Goal: Information Seeking & Learning: Learn about a topic

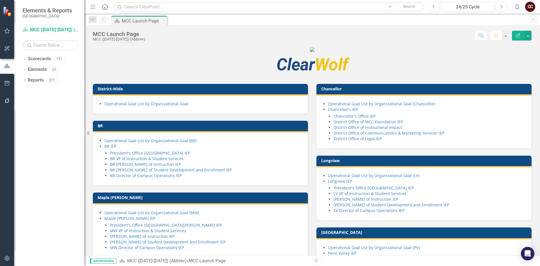
click at [107, 5] on icon "Home" at bounding box center [104, 7] width 7 height 6
click at [7, 28] on button "button" at bounding box center [7, 31] width 13 height 12
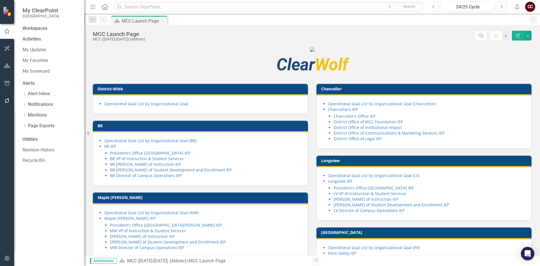
click at [8, 14] on img at bounding box center [8, 11] width 10 height 10
click at [8, 13] on img at bounding box center [8, 11] width 10 height 10
click at [9, 45] on button "button" at bounding box center [7, 49] width 13 height 12
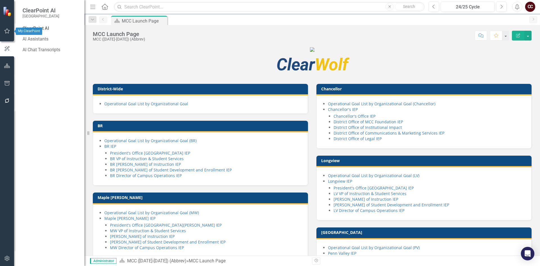
click at [10, 32] on button "button" at bounding box center [7, 31] width 13 height 12
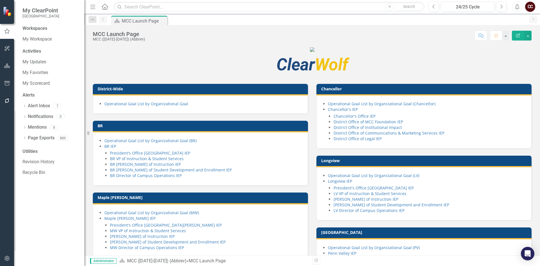
click at [44, 29] on div "Workspaces" at bounding box center [35, 28] width 25 height 6
click at [45, 38] on link "My Workspace" at bounding box center [51, 39] width 56 height 6
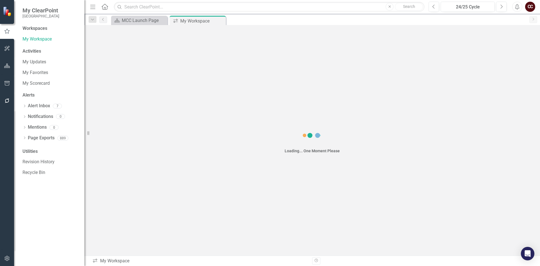
click at [31, 29] on div "Workspaces" at bounding box center [35, 28] width 25 height 6
click at [5, 17] on div at bounding box center [7, 11] width 14 height 23
click at [35, 29] on div "Workspaces" at bounding box center [35, 28] width 25 height 6
click at [35, 28] on div "Workspaces" at bounding box center [35, 28] width 25 height 6
click at [31, 30] on div "Workspaces" at bounding box center [35, 28] width 25 height 6
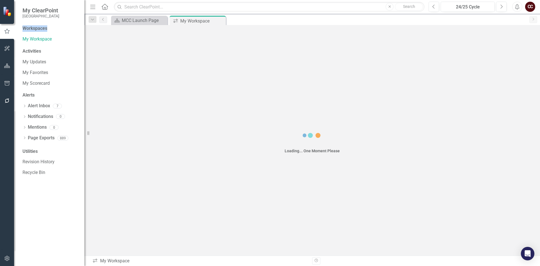
click at [31, 30] on div "Workspaces" at bounding box center [35, 28] width 25 height 6
click at [31, 28] on div "Workspaces" at bounding box center [35, 28] width 25 height 6
click at [50, 29] on div "Workspaces" at bounding box center [51, 28] width 56 height 6
click at [37, 52] on div "Activities" at bounding box center [51, 51] width 56 height 6
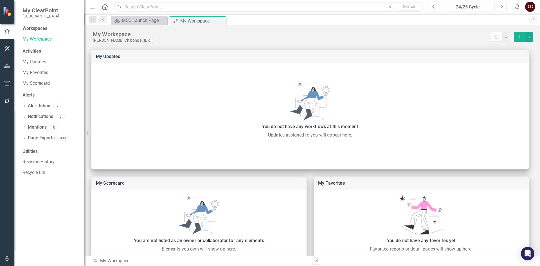
click at [47, 29] on div "Workspaces" at bounding box center [35, 28] width 25 height 6
click at [38, 27] on div "Workspaces" at bounding box center [35, 28] width 25 height 6
click at [5, 15] on img at bounding box center [8, 11] width 10 height 10
click at [8, 14] on img at bounding box center [8, 11] width 10 height 10
click at [7, 52] on button "button" at bounding box center [7, 49] width 13 height 12
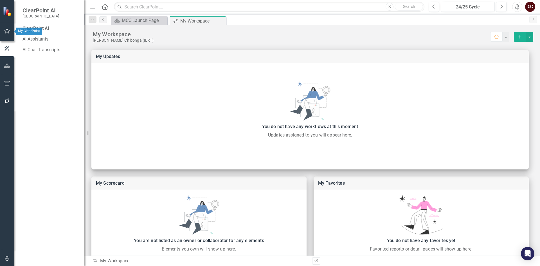
click at [6, 23] on div at bounding box center [7, 24] width 14 height 3
click at [6, 36] on button "button" at bounding box center [7, 31] width 13 height 12
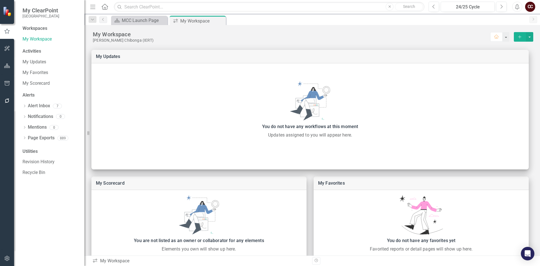
click at [30, 27] on div "Workspaces" at bounding box center [35, 28] width 25 height 6
click at [44, 28] on div "Workspaces" at bounding box center [35, 28] width 25 height 6
click at [61, 29] on div "Workspaces" at bounding box center [51, 28] width 56 height 6
click at [36, 51] on div "Activities" at bounding box center [51, 51] width 56 height 6
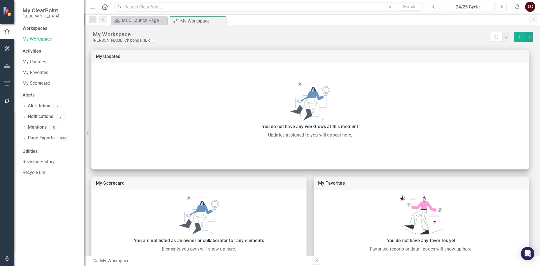
click at [32, 49] on div "Activities" at bounding box center [51, 51] width 56 height 6
click at [25, 60] on link "My Updates" at bounding box center [51, 62] width 56 height 6
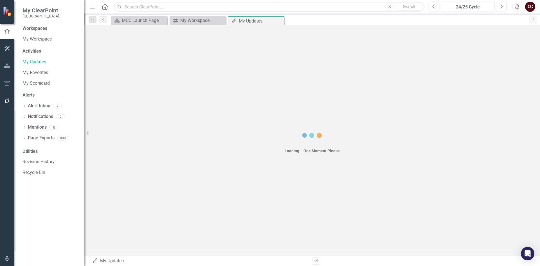
click at [30, 49] on div "Activities" at bounding box center [51, 51] width 56 height 6
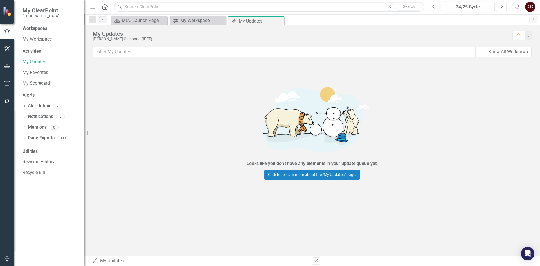
click at [44, 52] on div "Activities" at bounding box center [51, 51] width 56 height 6
click at [41, 41] on link "My Workspace" at bounding box center [51, 39] width 56 height 6
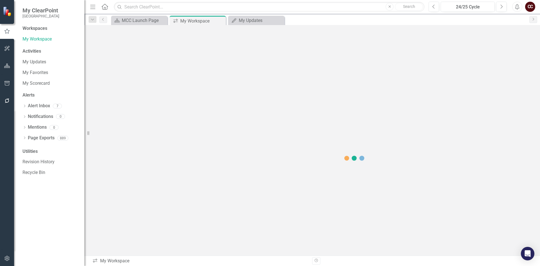
click at [45, 27] on div "Workspaces" at bounding box center [35, 28] width 25 height 6
click at [37, 71] on link "My Favorites" at bounding box center [51, 72] width 56 height 6
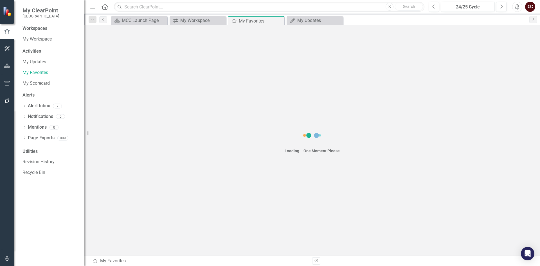
click at [36, 50] on div "Activities" at bounding box center [51, 51] width 56 height 6
click at [33, 27] on div "Workspaces" at bounding box center [35, 28] width 25 height 6
click at [36, 38] on link "My Workspace" at bounding box center [51, 39] width 56 height 6
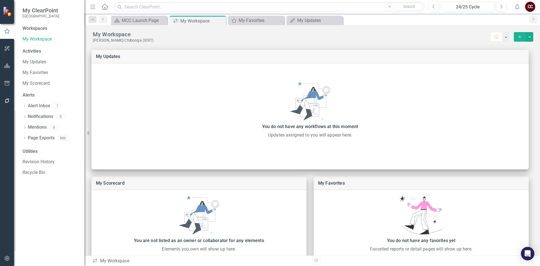
click at [38, 30] on div "Workspaces" at bounding box center [35, 28] width 25 height 6
click at [190, 20] on div "My Workspace" at bounding box center [195, 20] width 30 height 7
click at [177, 21] on icon "icon.workspace" at bounding box center [176, 21] width 6 height 5
click at [250, 23] on div "My Favorites" at bounding box center [257, 20] width 37 height 7
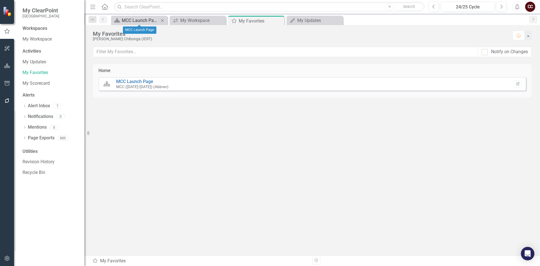
click at [123, 19] on div "MCC Launch Page" at bounding box center [140, 20] width 37 height 7
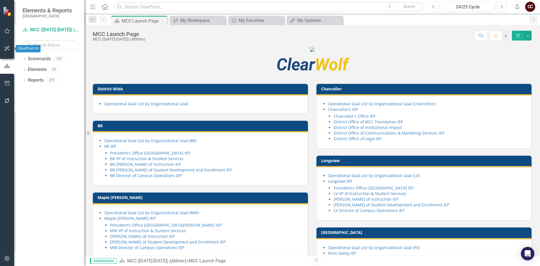
click at [10, 48] on icon "button" at bounding box center [7, 48] width 6 height 5
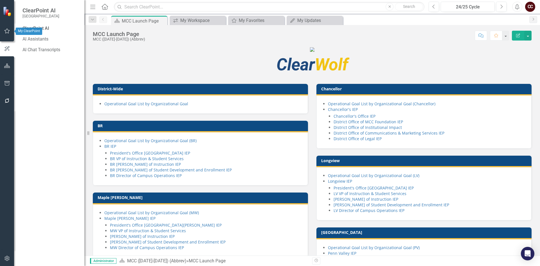
click at [9, 33] on icon "button" at bounding box center [7, 30] width 5 height 5
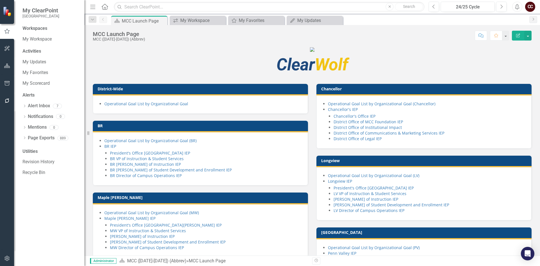
click at [33, 32] on div "Workspaces" at bounding box center [35, 28] width 25 height 6
click at [36, 40] on link "My Workspace" at bounding box center [51, 39] width 56 height 6
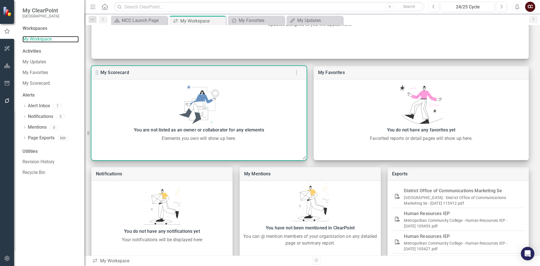
scroll to position [123, 0]
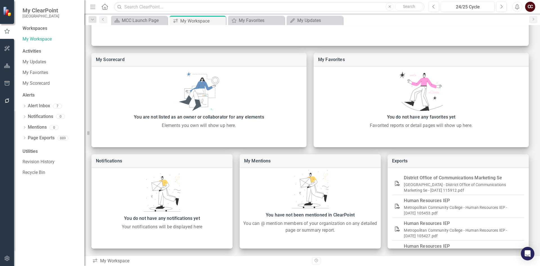
click at [33, 30] on div "Workspaces" at bounding box center [35, 28] width 25 height 6
click at [35, 63] on link "My Updates" at bounding box center [51, 62] width 56 height 6
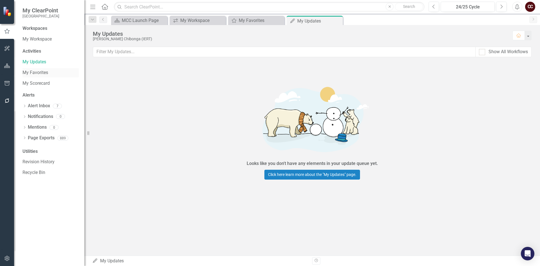
click at [33, 73] on link "My Favorites" at bounding box center [51, 72] width 56 height 6
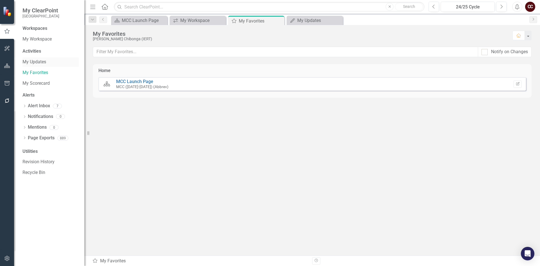
click at [38, 62] on link "My Updates" at bounding box center [51, 62] width 56 height 6
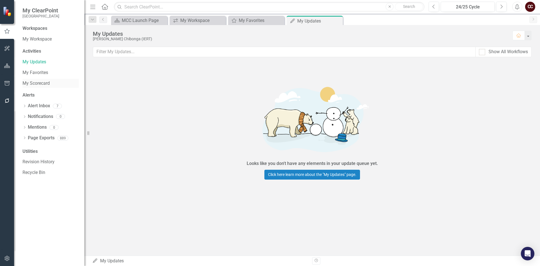
click at [38, 83] on link "My Scorecard" at bounding box center [51, 83] width 56 height 6
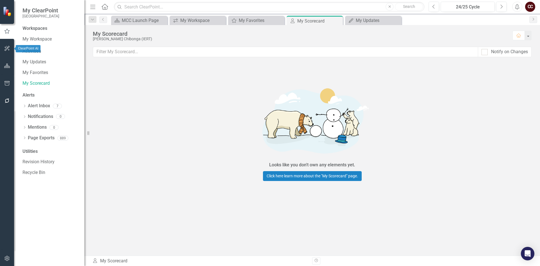
click at [4, 51] on button "button" at bounding box center [7, 49] width 13 height 12
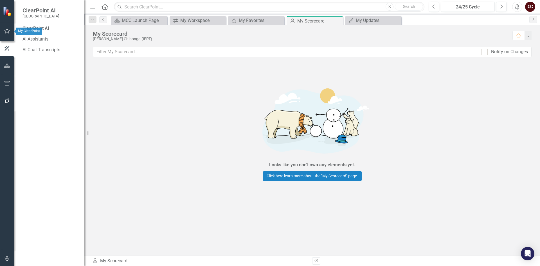
click at [5, 34] on button "button" at bounding box center [7, 31] width 13 height 12
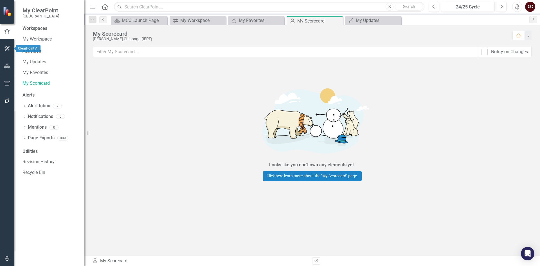
click at [10, 47] on icon "button" at bounding box center [7, 48] width 6 height 5
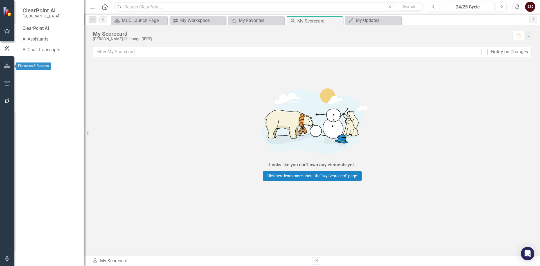
click at [7, 64] on icon "button" at bounding box center [7, 66] width 6 height 5
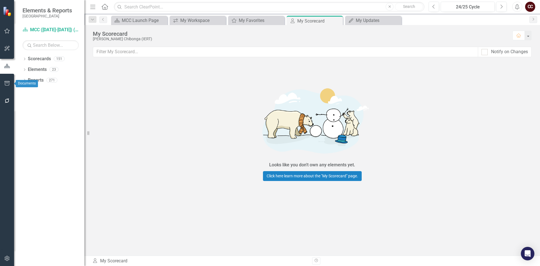
click at [7, 82] on icon "button" at bounding box center [7, 83] width 6 height 5
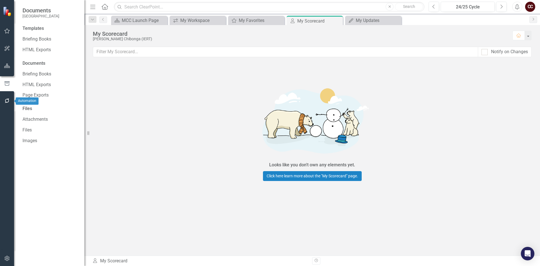
click at [8, 96] on button "button" at bounding box center [7, 101] width 13 height 12
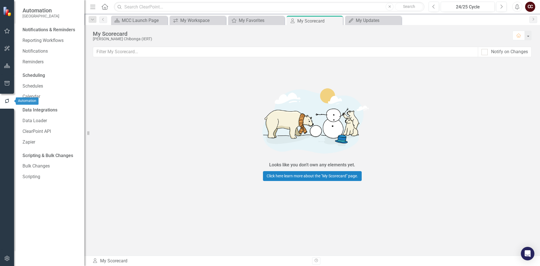
click at [7, 87] on button "button" at bounding box center [7, 84] width 13 height 12
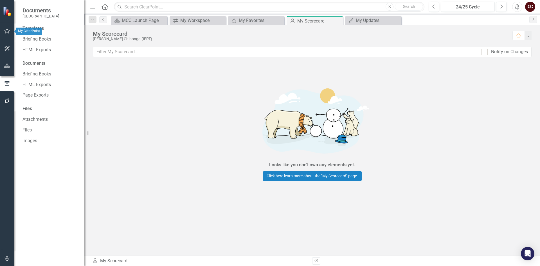
click at [6, 31] on icon "button" at bounding box center [7, 31] width 6 height 5
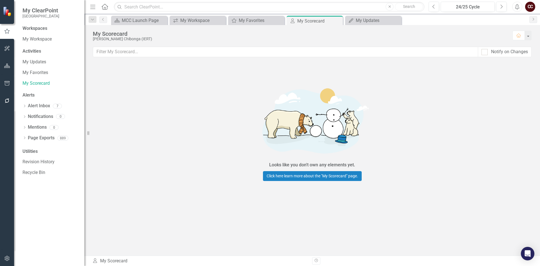
click at [6, 14] on img at bounding box center [8, 11] width 10 height 10
click at [31, 41] on link "My Workspace" at bounding box center [51, 39] width 56 height 6
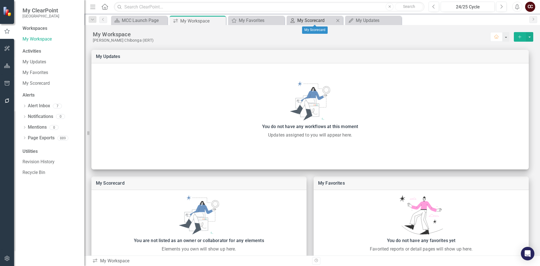
click at [302, 21] on div "My Scorecard" at bounding box center [315, 20] width 37 height 7
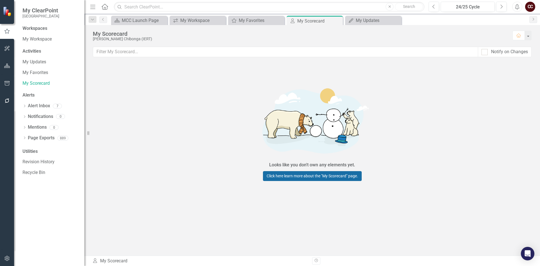
click at [284, 178] on link "Click here learn more about the "My Scorecard" page." at bounding box center [312, 176] width 99 height 10
click at [528, 8] on div "CC" at bounding box center [530, 7] width 10 height 10
drag, startPoint x: 428, startPoint y: 105, endPoint x: 431, endPoint y: 99, distance: 6.9
click at [428, 105] on div "Looks like you don't own any elements yet. Click here learn more about the "My …" at bounding box center [312, 131] width 456 height 134
click at [91, 5] on icon "Menu" at bounding box center [92, 7] width 7 height 6
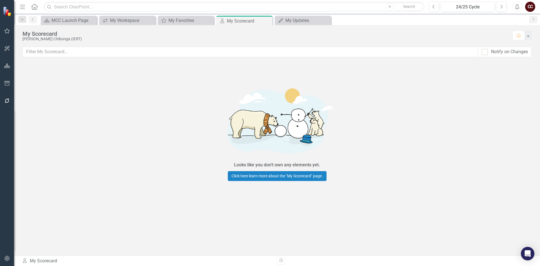
click at [22, 6] on icon "Menu" at bounding box center [22, 7] width 7 height 6
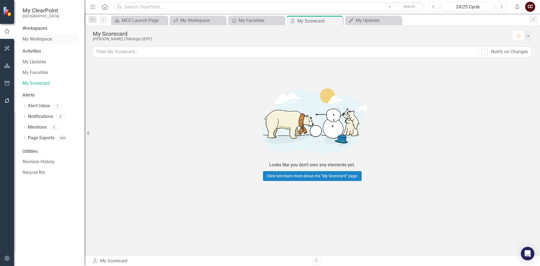
click at [32, 36] on link "My Workspace" at bounding box center [51, 39] width 56 height 6
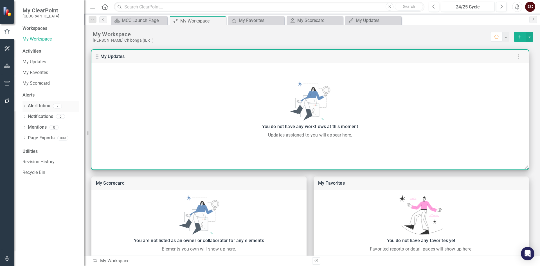
click at [25, 104] on div "Dropdown Alert Inbox 7" at bounding box center [51, 106] width 56 height 11
click at [25, 107] on icon "Dropdown" at bounding box center [25, 106] width 4 height 3
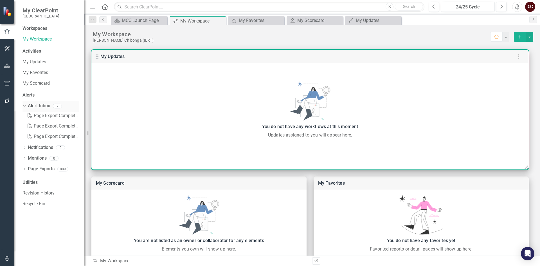
click at [25, 107] on icon "Dropdown" at bounding box center [23, 106] width 3 height 4
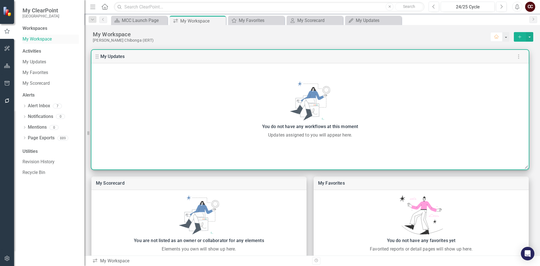
click at [45, 38] on link "My Workspace" at bounding box center [51, 39] width 56 height 6
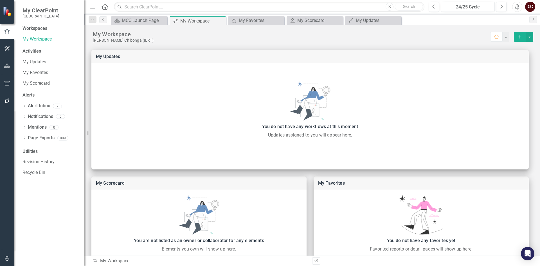
click at [33, 26] on div "Workspaces" at bounding box center [35, 28] width 25 height 6
click at [46, 9] on span "My ClearPoint" at bounding box center [41, 10] width 37 height 7
click at [5, 14] on img at bounding box center [8, 11] width 10 height 10
click at [94, 20] on icon "Dropdown" at bounding box center [92, 20] width 5 height 4
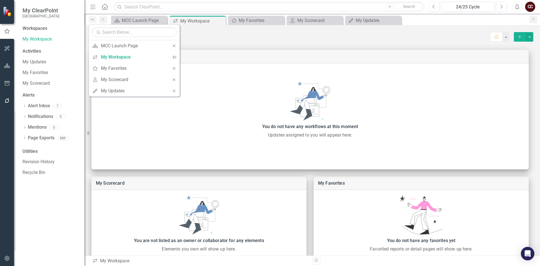
click at [94, 20] on icon "Dropdown" at bounding box center [92, 20] width 5 height 4
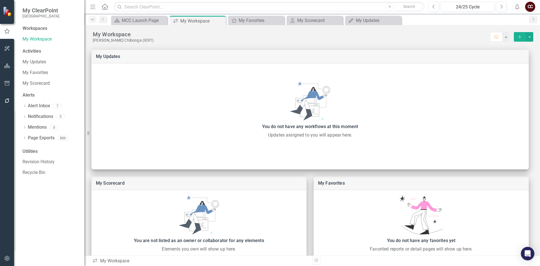
click at [94, 20] on icon "Dropdown" at bounding box center [92, 20] width 5 height 4
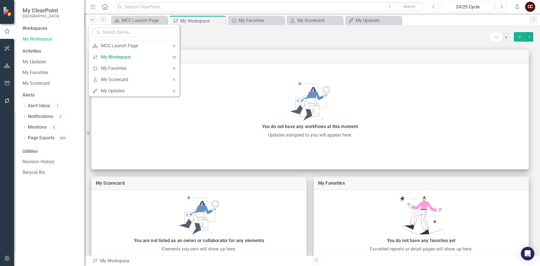
click at [94, 20] on icon "Dropdown" at bounding box center [92, 20] width 5 height 4
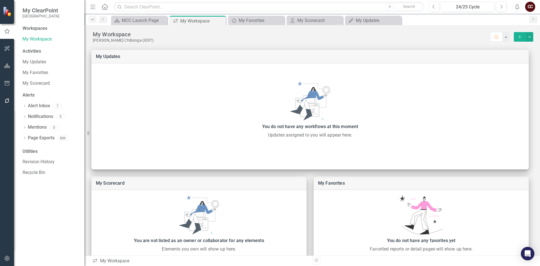
click at [93, 20] on icon "Dropdown" at bounding box center [92, 20] width 5 height 4
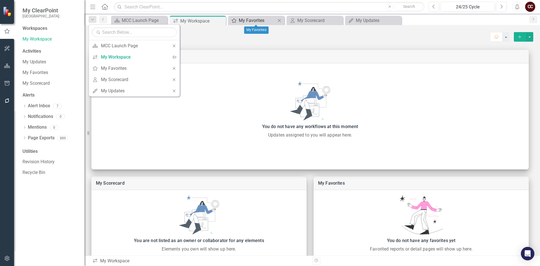
click at [251, 23] on div "My Favorites" at bounding box center [257, 20] width 37 height 7
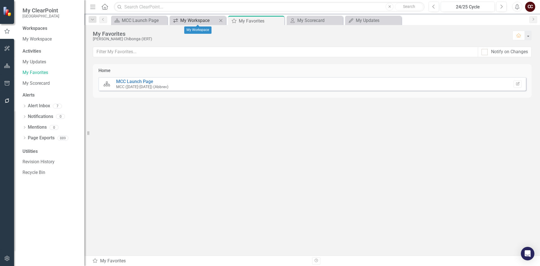
click at [214, 19] on div "My Workspace" at bounding box center [198, 20] width 37 height 7
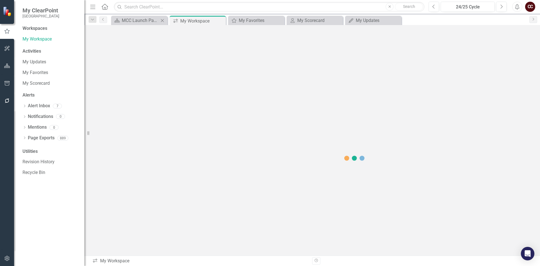
click at [159, 21] on div "Close" at bounding box center [162, 20] width 7 height 7
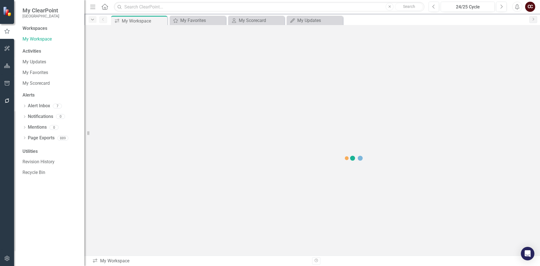
click at [92, 21] on icon "Dropdown" at bounding box center [92, 20] width 5 height 4
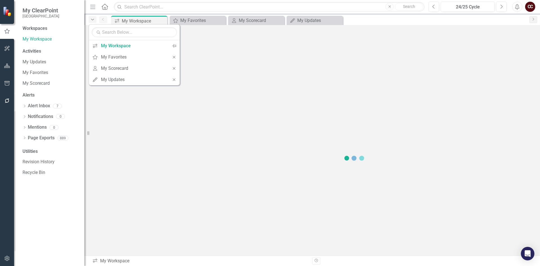
click at [92, 20] on icon "Dropdown" at bounding box center [92, 20] width 5 height 4
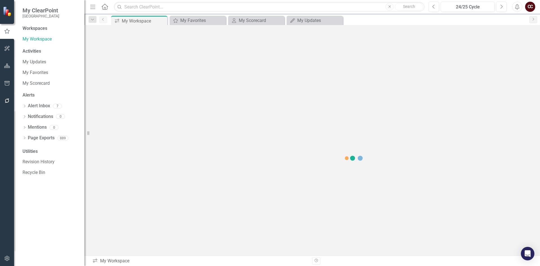
click at [104, 19] on icon "Previous" at bounding box center [103, 19] width 5 height 3
click at [91, 21] on icon "Dropdown" at bounding box center [92, 20] width 5 height 4
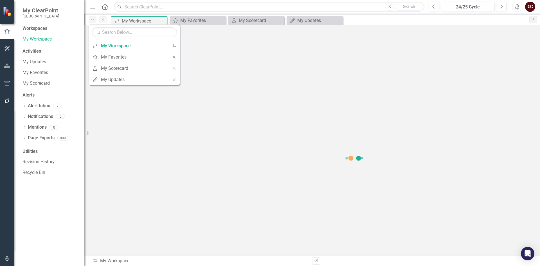
click at [91, 21] on icon "Dropdown" at bounding box center [92, 20] width 5 height 4
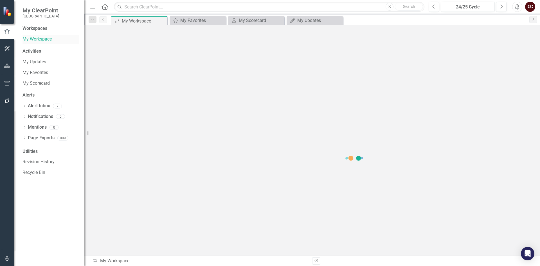
click at [47, 40] on link "My Workspace" at bounding box center [51, 39] width 56 height 6
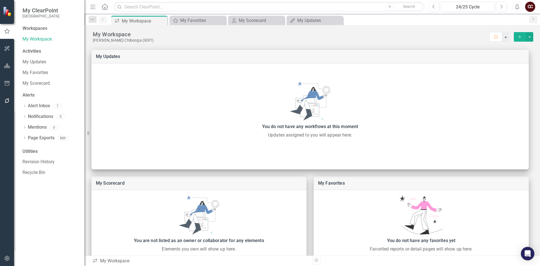
click at [502, 37] on button "button" at bounding box center [505, 37] width 7 height 10
click at [487, 55] on link "Group Bulk Set Home Page" at bounding box center [478, 57] width 54 height 10
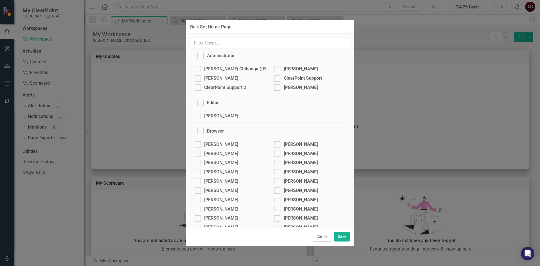
click at [391, 23] on div "Bulk Set Home Page Administrator [PERSON_NAME] (IERT) [PERSON_NAME] [PERSON_NAM…" at bounding box center [270, 133] width 540 height 266
click at [379, 35] on div "Bulk Set Home Page Administrator [PERSON_NAME] (IERT) [PERSON_NAME] [PERSON_NAM…" at bounding box center [270, 133] width 540 height 266
click at [320, 237] on button "Cancel" at bounding box center [322, 236] width 19 height 10
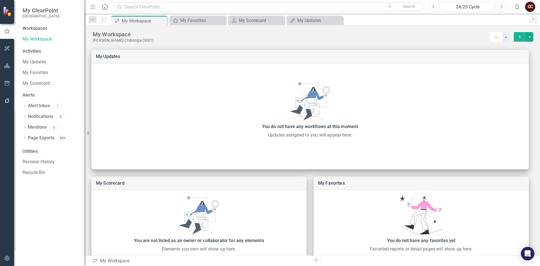
click at [494, 38] on icon "button" at bounding box center [496, 37] width 5 height 4
click at [526, 37] on button "select merge strategy" at bounding box center [529, 37] width 7 height 10
click at [504, 60] on div "Manage Workspaces" at bounding box center [505, 59] width 37 height 7
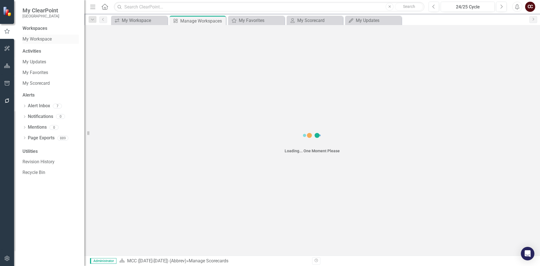
click at [42, 41] on link "My Workspace" at bounding box center [51, 39] width 56 height 6
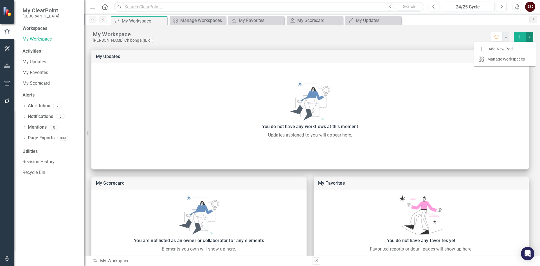
click at [92, 19] on icon "Dropdown" at bounding box center [92, 20] width 5 height 4
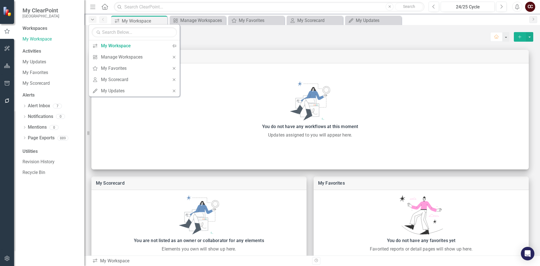
click at [92, 19] on icon "Dropdown" at bounding box center [92, 20] width 5 height 4
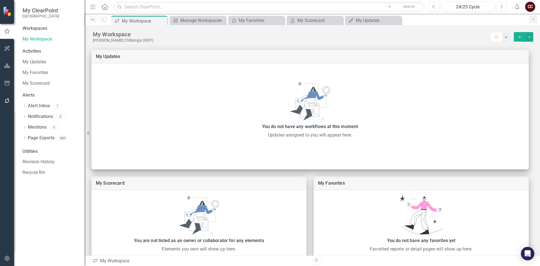
click at [92, 19] on icon "Dropdown" at bounding box center [92, 20] width 5 height 4
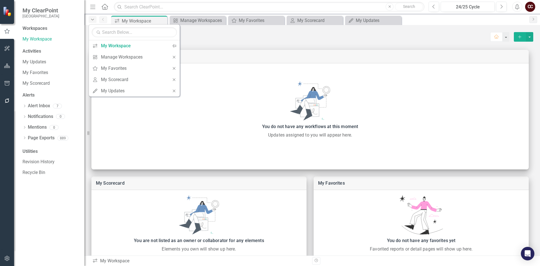
click at [92, 19] on icon "Dropdown" at bounding box center [92, 20] width 5 height 4
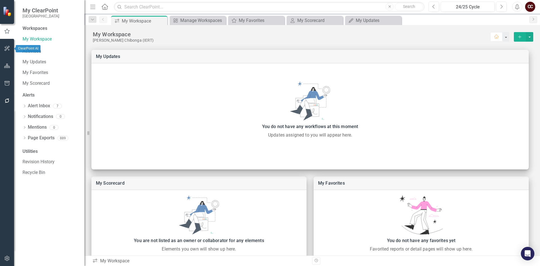
click at [7, 47] on icon "button" at bounding box center [7, 48] width 5 height 5
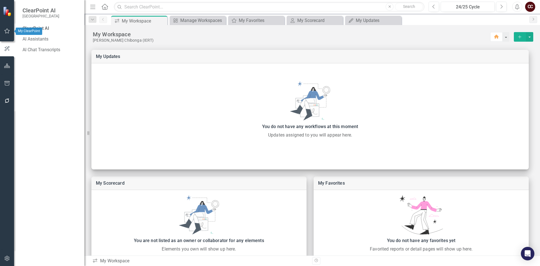
click at [7, 36] on button "button" at bounding box center [7, 31] width 13 height 12
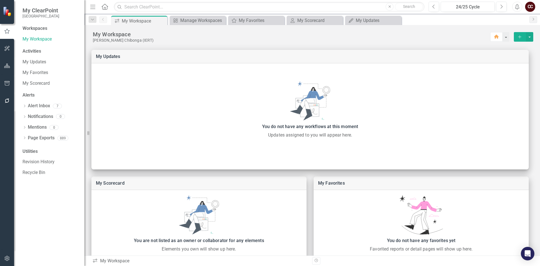
drag, startPoint x: 53, startPoint y: 13, endPoint x: 18, endPoint y: 8, distance: 35.0
click at [18, 8] on div "My ClearPoint [GEOGRAPHIC_DATA]" at bounding box center [49, 12] width 70 height 25
click at [29, 8] on span "My ClearPoint" at bounding box center [41, 10] width 37 height 7
click at [36, 36] on link "My Workspace" at bounding box center [51, 39] width 56 height 6
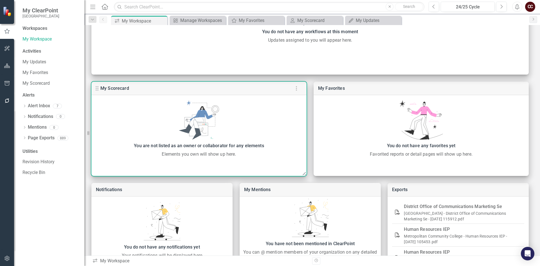
scroll to position [123, 0]
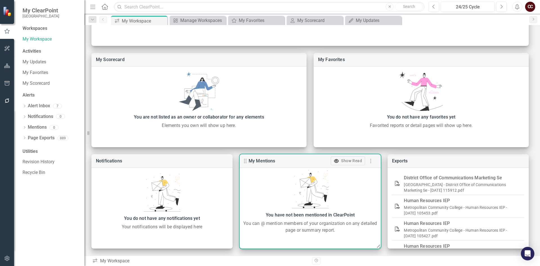
click at [350, 162] on div "Show Read" at bounding box center [351, 161] width 21 height 6
click at [350, 162] on div "Hide Read" at bounding box center [352, 161] width 19 height 6
click at [350, 162] on div "Show Read" at bounding box center [351, 161] width 21 height 6
click at [350, 162] on div "Hide Read" at bounding box center [352, 161] width 19 height 6
click at [369, 161] on icon "button" at bounding box center [370, 161] width 7 height 7
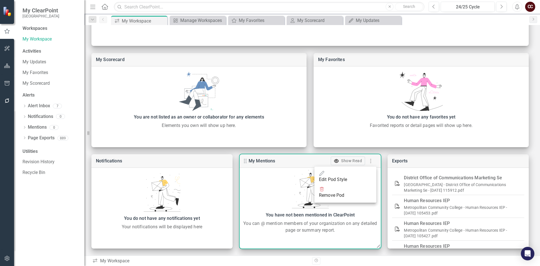
click at [369, 161] on div at bounding box center [270, 133] width 540 height 266
click at [247, 160] on icon at bounding box center [245, 161] width 7 height 7
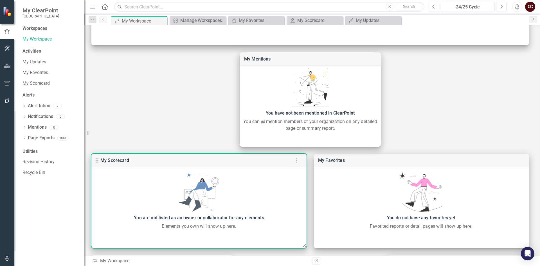
click at [98, 161] on icon at bounding box center [97, 160] width 7 height 7
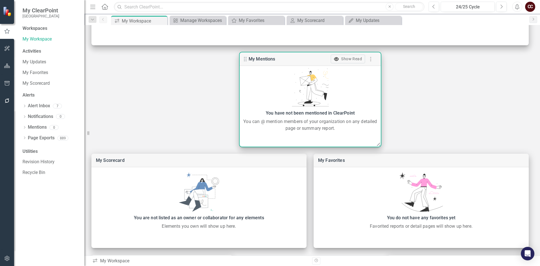
click at [246, 60] on use at bounding box center [245, 59] width 3 height 5
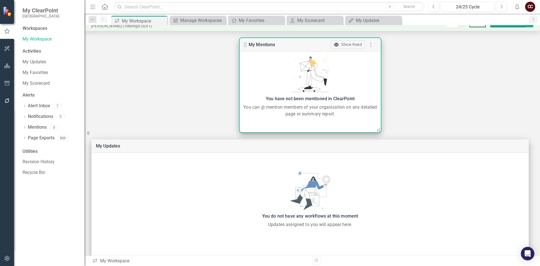
scroll to position [0, 0]
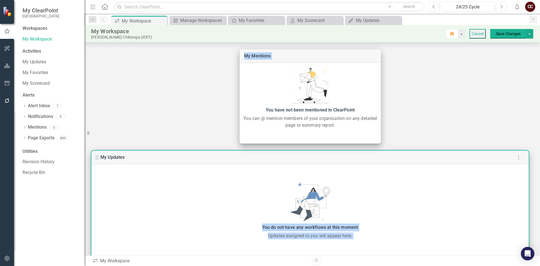
drag, startPoint x: 262, startPoint y: 91, endPoint x: 271, endPoint y: 163, distance: 72.8
click at [271, 163] on div "My Scorecard You are not listed as an owner or collaborator for any elements El…" at bounding box center [312, 260] width 456 height 437
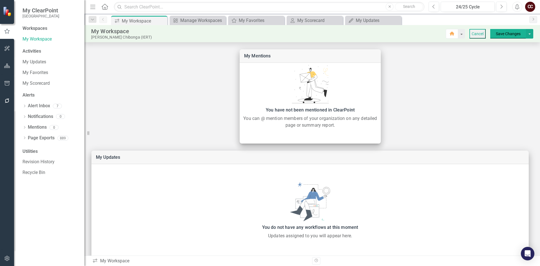
click at [214, 110] on div "My Scorecard You are not listed as an owner or collaborator for any elements El…" at bounding box center [312, 260] width 456 height 437
click at [37, 40] on link "My Workspace" at bounding box center [51, 39] width 56 height 6
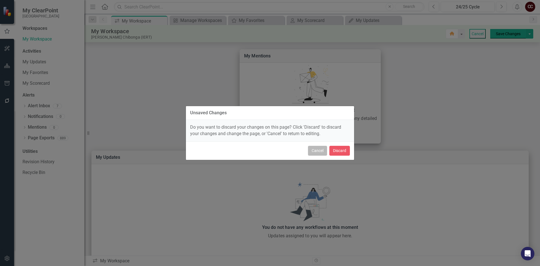
click at [315, 148] on button "Cancel" at bounding box center [317, 151] width 19 height 10
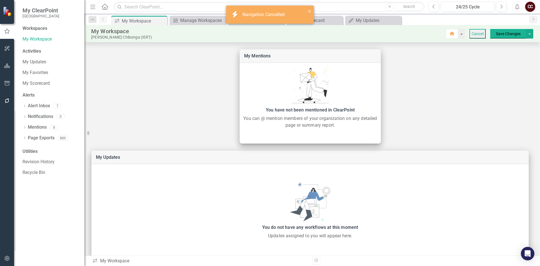
click at [309, 11] on icon "close" at bounding box center [310, 11] width 4 height 5
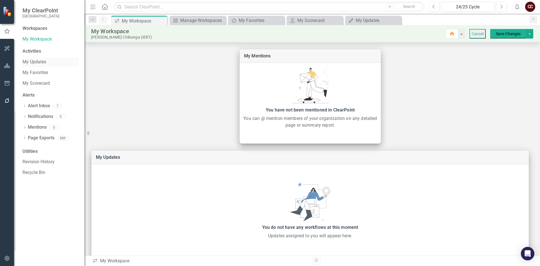
click at [49, 62] on link "My Updates" at bounding box center [51, 62] width 56 height 6
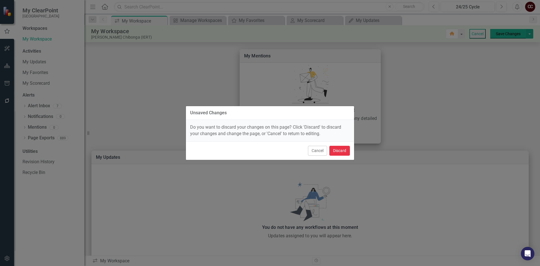
click at [339, 150] on button "Discard" at bounding box center [339, 151] width 21 height 10
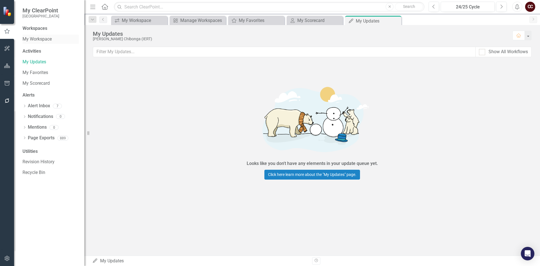
click at [37, 38] on link "My Workspace" at bounding box center [51, 39] width 56 height 6
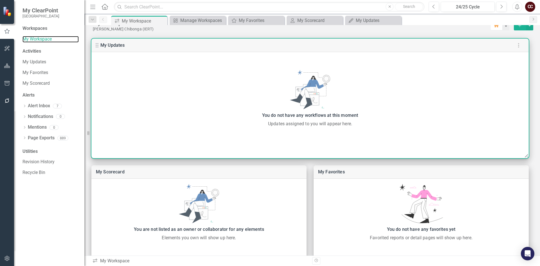
scroll to position [11, 0]
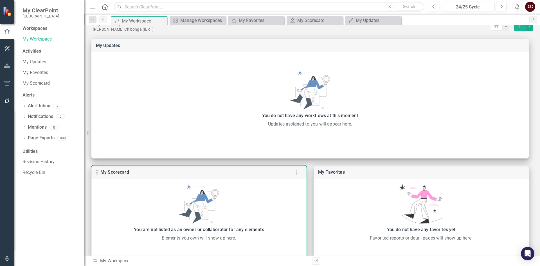
click at [298, 173] on icon "button" at bounding box center [296, 172] width 7 height 7
click at [311, 163] on div at bounding box center [270, 133] width 540 height 266
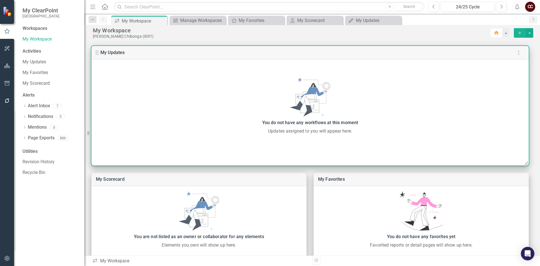
scroll to position [0, 0]
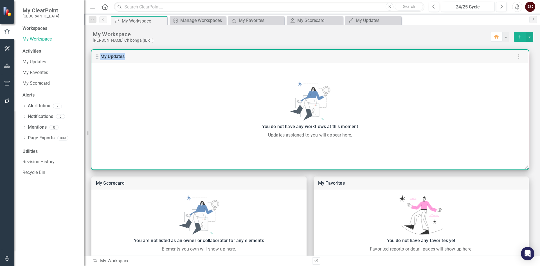
drag, startPoint x: 138, startPoint y: 54, endPoint x: 102, endPoint y: 58, distance: 36.7
copy link "My Updates"
drag, startPoint x: 251, startPoint y: 127, endPoint x: 360, endPoint y: 126, distance: 108.6
click at [360, 126] on div "You do not have any workflows at this moment" at bounding box center [310, 127] width 432 height 8
copy div "You do not have any workflows at this moment"
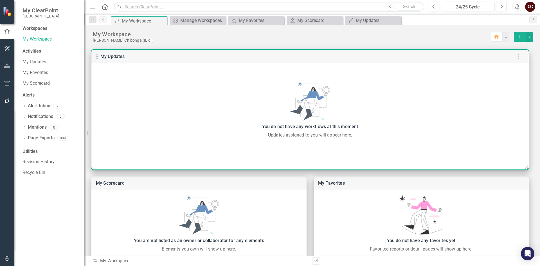
click at [253, 108] on div "You do not have any workflows at this moment Updates assigned to you will appea…" at bounding box center [309, 109] width 437 height 57
drag, startPoint x: 260, startPoint y: 125, endPoint x: 363, endPoint y: 123, distance: 102.7
click at [363, 123] on div "You do not have any workflows at this moment" at bounding box center [310, 127] width 432 height 8
copy div "You do not have any workflows at this moment"
click at [221, 120] on div "You do not have any workflows at this moment Updates assigned to you will appea…" at bounding box center [309, 109] width 437 height 57
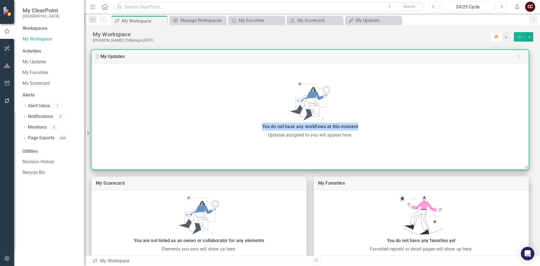
drag, startPoint x: 260, startPoint y: 126, endPoint x: 359, endPoint y: 129, distance: 99.1
click at [359, 129] on div "You do not have any workflows at this moment" at bounding box center [310, 127] width 432 height 8
copy div "You do not have any workflows at this moment"
drag, startPoint x: 266, startPoint y: 135, endPoint x: 359, endPoint y: 136, distance: 94.0
click at [359, 136] on div "Updates assigned to you will appear here." at bounding box center [310, 135] width 432 height 7
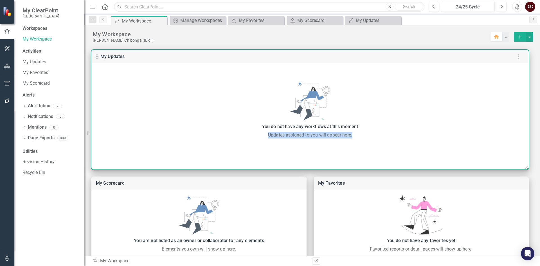
copy div "Updates assigned to you will appear here."
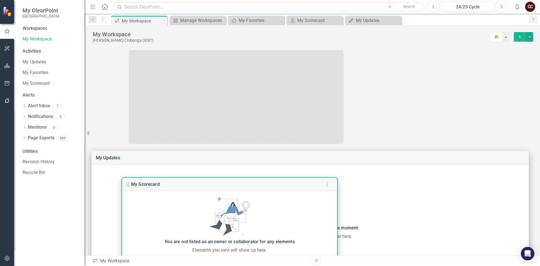
drag, startPoint x: 101, startPoint y: 183, endPoint x: 131, endPoint y: 183, distance: 29.5
click at [131, 183] on icon at bounding box center [127, 184] width 7 height 7
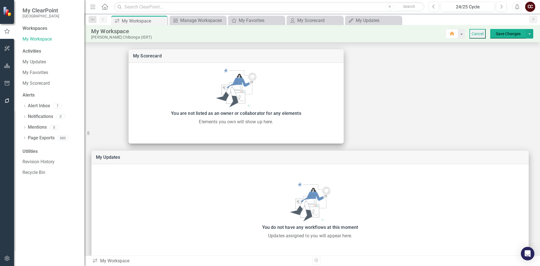
click at [471, 34] on button "Cancel" at bounding box center [477, 34] width 16 height 10
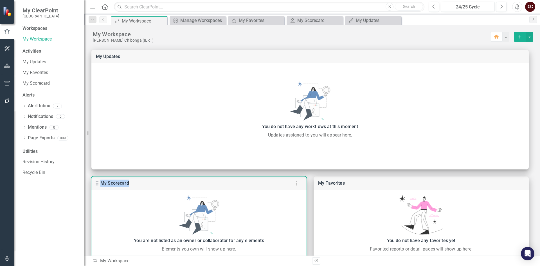
drag, startPoint x: 123, startPoint y: 183, endPoint x: 104, endPoint y: 186, distance: 19.3
copy link "y Scorecard"
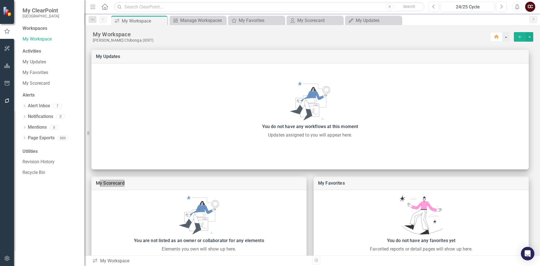
scroll to position [113, 0]
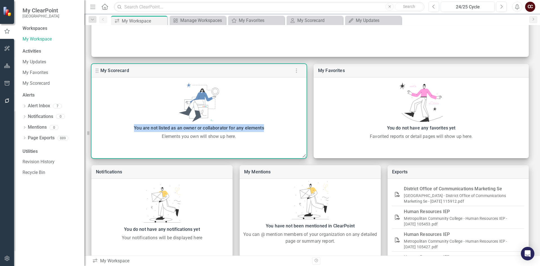
drag, startPoint x: 130, startPoint y: 127, endPoint x: 268, endPoint y: 127, distance: 137.8
click at [268, 127] on div "You are not listed as an owner or collaborator for any elements" at bounding box center [199, 128] width 210 height 8
copy div "You are not listed as an owner or collaborator for any elements"
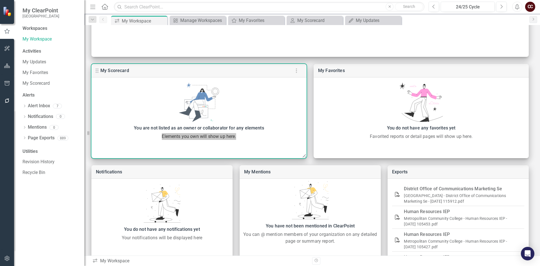
drag, startPoint x: 160, startPoint y: 138, endPoint x: 256, endPoint y: 136, distance: 95.7
click at [256, 136] on div "Elements you own will show up here." at bounding box center [199, 136] width 210 height 7
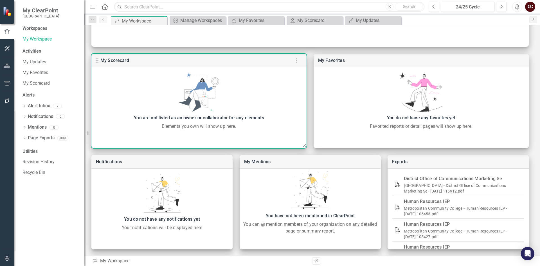
scroll to position [123, 0]
click at [154, 138] on div at bounding box center [198, 136] width 215 height 5
click at [162, 126] on div "Elements you own will show up here." at bounding box center [199, 125] width 210 height 7
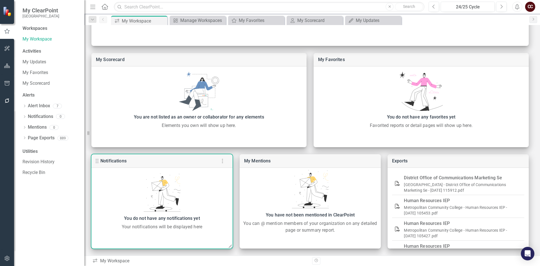
click at [133, 154] on div "My Scorecard You are not listed as an owner or collaborator for any elements El…" at bounding box center [312, 87] width 456 height 336
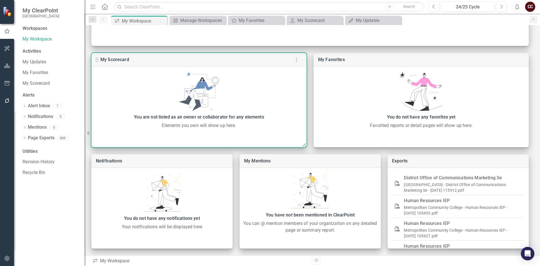
click at [144, 131] on div "You are not listed as an owner or collaborator for any elements Elements you ow…" at bounding box center [198, 99] width 215 height 67
click at [186, 132] on div "You are not listed as an owner or collaborator for any elements Elements you ow…" at bounding box center [198, 99] width 215 height 67
drag, startPoint x: 186, startPoint y: 129, endPoint x: 231, endPoint y: 111, distance: 48.6
click at [186, 129] on div "You are not listed as an owner or collaborator for any elements Elements you ow…" at bounding box center [198, 99] width 215 height 67
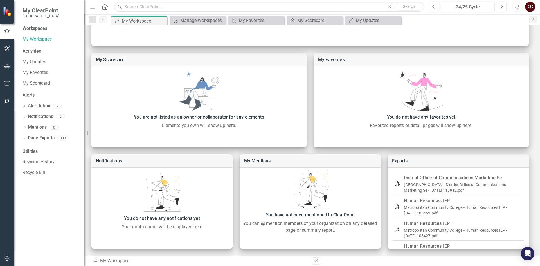
click at [313, 58] on div "My Scorecard You are not listed as an owner or collaborator for any elements El…" at bounding box center [312, 87] width 456 height 336
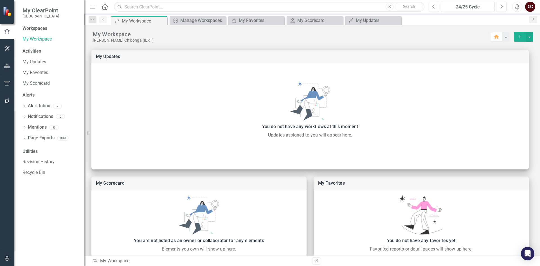
click at [32, 29] on div "Workspaces" at bounding box center [35, 28] width 25 height 6
click at [32, 49] on div "Activities" at bounding box center [51, 51] width 56 height 6
click at [37, 61] on link "My Updates" at bounding box center [51, 62] width 56 height 6
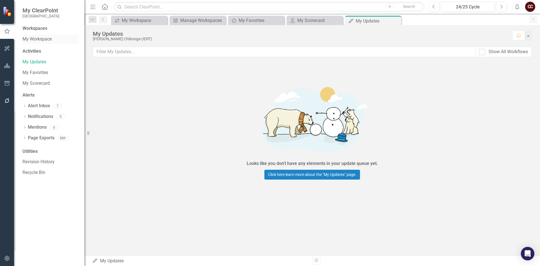
click at [38, 42] on div "My Workspace" at bounding box center [51, 39] width 56 height 9
click at [41, 39] on link "My Workspace" at bounding box center [51, 39] width 56 height 6
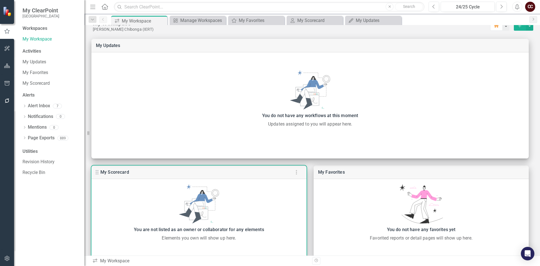
scroll to position [123, 0]
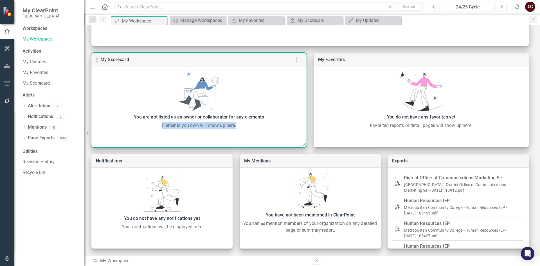
drag, startPoint x: 159, startPoint y: 126, endPoint x: 237, endPoint y: 127, distance: 78.5
click at [237, 127] on div "Elements you own will show up here." at bounding box center [199, 125] width 210 height 7
copy div "Elements you own will show up here."
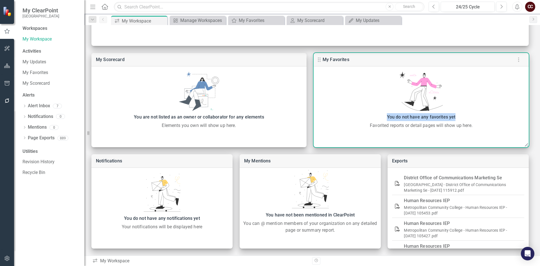
drag, startPoint x: 385, startPoint y: 118, endPoint x: 462, endPoint y: 117, distance: 76.2
click at [462, 117] on div "You do not have any favorites yet" at bounding box center [421, 117] width 210 height 8
copy div "You do not have any favorites yet"
drag, startPoint x: 368, startPoint y: 128, endPoint x: 488, endPoint y: 127, distance: 120.7
click at [488, 127] on div "Favorited reports or detail pages will show up here." at bounding box center [421, 125] width 210 height 7
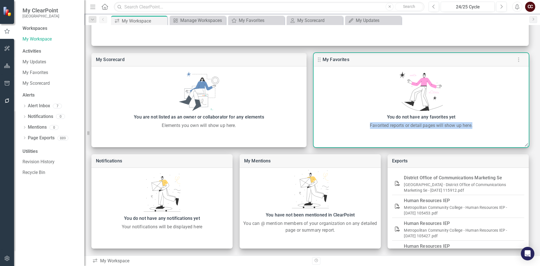
copy div "Favorited reports or detail pages will show up here."
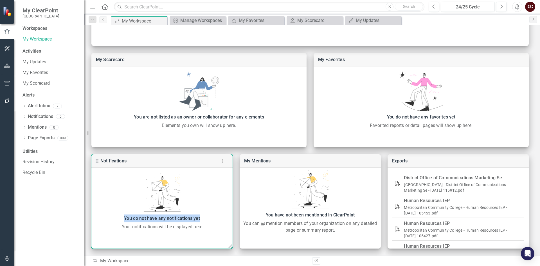
drag, startPoint x: 120, startPoint y: 217, endPoint x: 224, endPoint y: 216, distance: 103.8
click at [224, 216] on div "You do not have any notifications yet" at bounding box center [162, 218] width 136 height 8
drag, startPoint x: 120, startPoint y: 223, endPoint x: 210, endPoint y: 227, distance: 90.4
click at [210, 227] on div "Your notifications will be displayed here" at bounding box center [162, 226] width 136 height 7
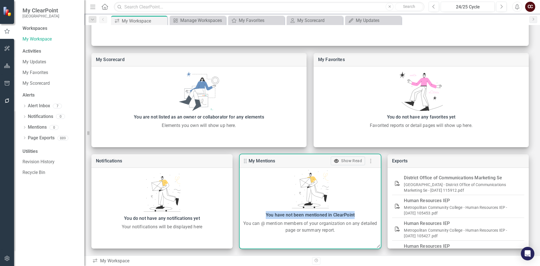
drag, startPoint x: 264, startPoint y: 217, endPoint x: 356, endPoint y: 216, distance: 91.4
click at [356, 216] on div "You have not been mentioned in ClearPoint" at bounding box center [310, 215] width 136 height 8
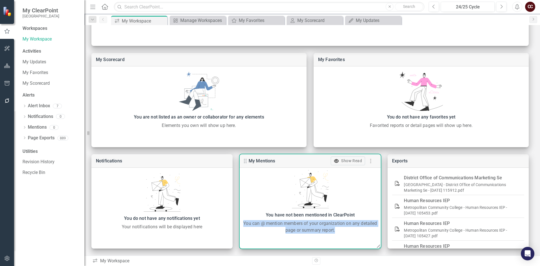
drag, startPoint x: 244, startPoint y: 221, endPoint x: 337, endPoint y: 235, distance: 93.6
click at [337, 235] on div "My Mentions Show Read You have not been mentioned in ClearPoint You can @ menti…" at bounding box center [310, 201] width 141 height 94
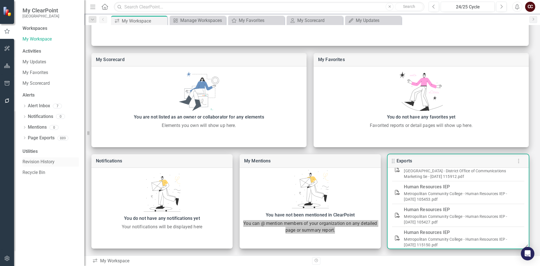
scroll to position [0, 0]
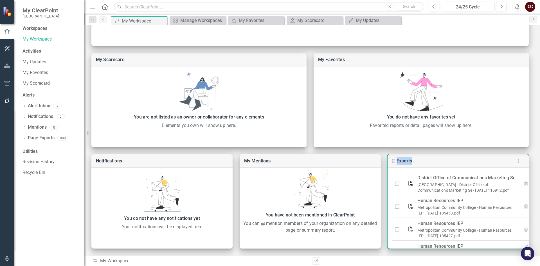
drag, startPoint x: 413, startPoint y: 160, endPoint x: 397, endPoint y: 162, distance: 15.6
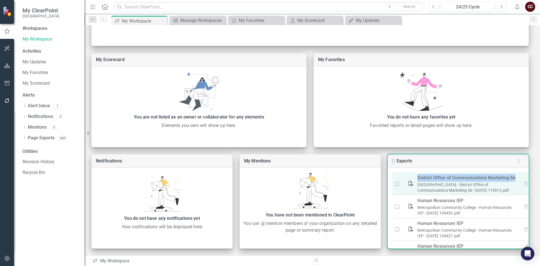
drag, startPoint x: 417, startPoint y: 177, endPoint x: 516, endPoint y: 180, distance: 98.5
click at [516, 180] on div "District Office of Communications Marketing Se" at bounding box center [467, 178] width 100 height 8
drag, startPoint x: 417, startPoint y: 183, endPoint x: 462, endPoint y: 192, distance: 45.3
click at [462, 192] on link "[GEOGRAPHIC_DATA] - District Office of Communications Marketing Se - [DATE] 115…" at bounding box center [462, 187] width 91 height 10
click at [500, 185] on link "[GEOGRAPHIC_DATA] - District Office of Communications Marketing Se - [DATE] 115…" at bounding box center [462, 187] width 91 height 10
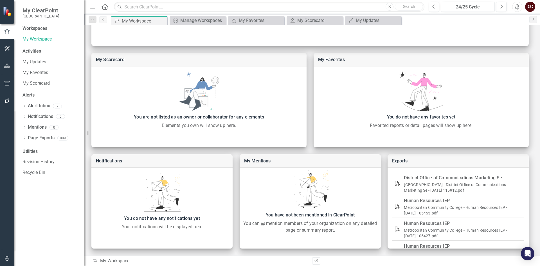
click at [383, 179] on div "My Scorecard You are not listed as an owner or collaborator for any elements El…" at bounding box center [312, 87] width 456 height 336
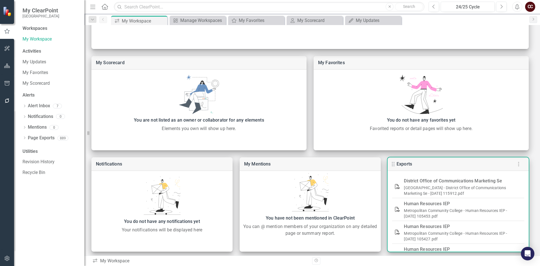
scroll to position [123, 0]
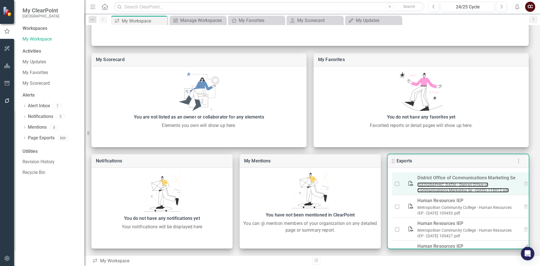
drag, startPoint x: 418, startPoint y: 183, endPoint x: 495, endPoint y: 197, distance: 78.8
click at [495, 193] on div "[GEOGRAPHIC_DATA] - District Office of Communications Marketing Se - [DATE] 115…" at bounding box center [467, 187] width 100 height 11
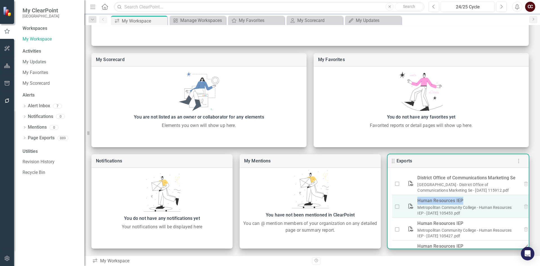
drag, startPoint x: 418, startPoint y: 206, endPoint x: 463, endPoint y: 207, distance: 45.6
click at [463, 204] on div "Human Resources IEP" at bounding box center [467, 201] width 100 height 8
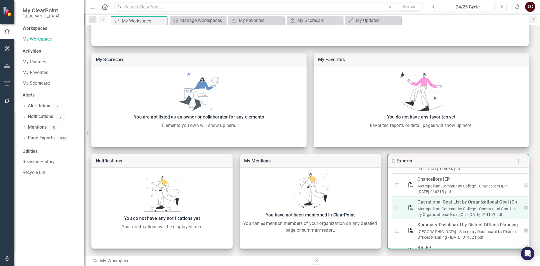
scroll to position [0, 0]
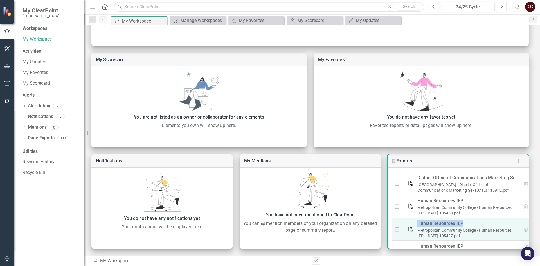
drag, startPoint x: 419, startPoint y: 230, endPoint x: 464, endPoint y: 229, distance: 45.9
click at [464, 227] on div "Human Resources IEP" at bounding box center [467, 223] width 100 height 8
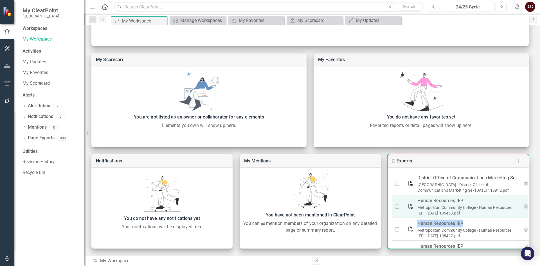
drag, startPoint x: 415, startPoint y: 210, endPoint x: 476, endPoint y: 218, distance: 61.5
click at [476, 218] on td "Human Resources IEP [GEOGRAPHIC_DATA] - Human Resources IEP - [DATE] 105453.pdf" at bounding box center [468, 206] width 107 height 23
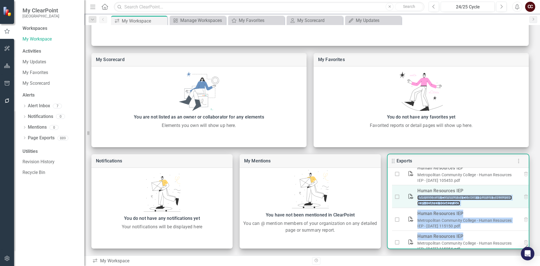
scroll to position [42, 0]
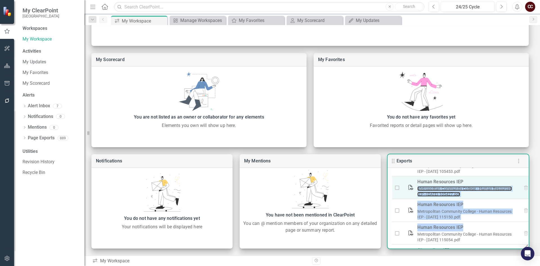
drag, startPoint x: 418, startPoint y: 235, endPoint x: 476, endPoint y: 200, distance: 68.1
click at [476, 197] on div "Metropolitan Community College - Human Resources IEP - [DATE] 105427.pdf" at bounding box center [467, 191] width 100 height 11
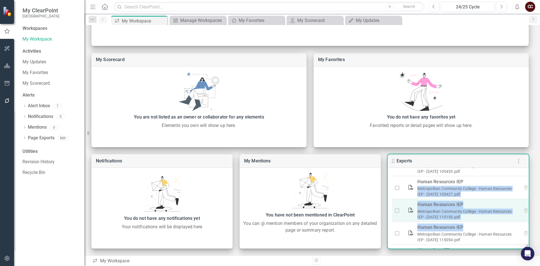
drag, startPoint x: 417, startPoint y: 216, endPoint x: 475, endPoint y: 223, distance: 58.1
click at [475, 222] on td "Human Resources IEP [GEOGRAPHIC_DATA] - Human Resources IEP - [DATE] 115150.pdf" at bounding box center [468, 210] width 107 height 23
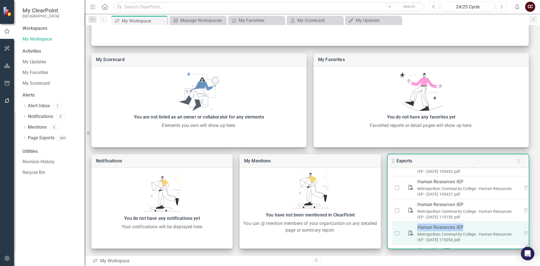
drag, startPoint x: 417, startPoint y: 233, endPoint x: 486, endPoint y: 234, distance: 68.6
click at [486, 234] on td "Human Resources IEP [GEOGRAPHIC_DATA] - Human Resources IEP - [DATE] 115054.pdf" at bounding box center [468, 233] width 107 height 23
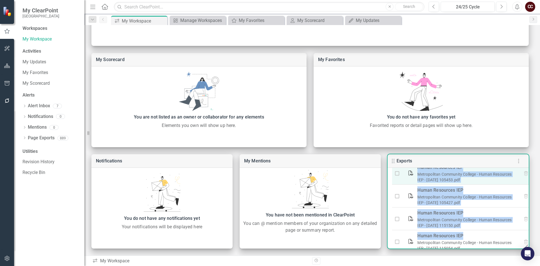
scroll to position [0, 0]
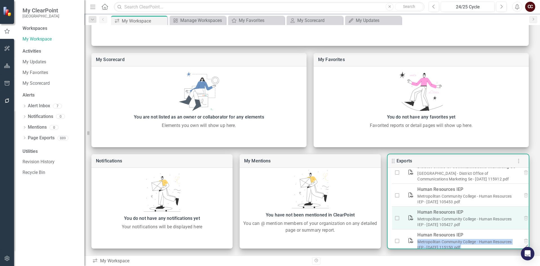
drag, startPoint x: 417, startPoint y: 239, endPoint x: 477, endPoint y: 242, distance: 60.5
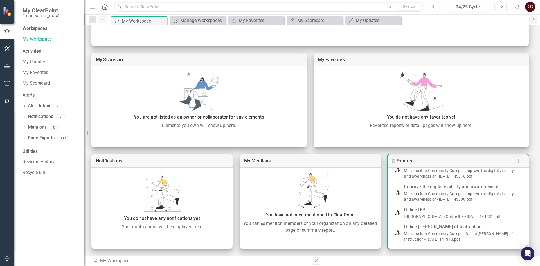
scroll to position [384, 0]
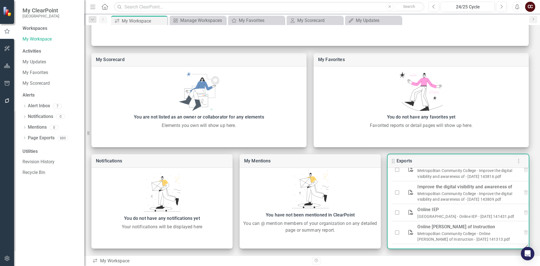
click at [519, 161] on icon "button" at bounding box center [518, 161] width 7 height 7
click at [519, 161] on div at bounding box center [270, 133] width 540 height 266
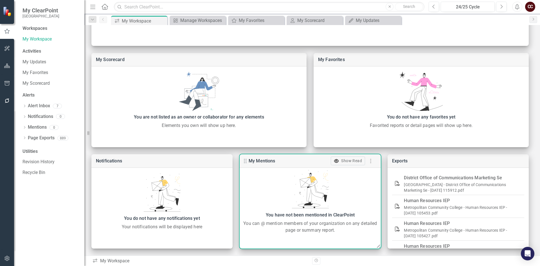
scroll to position [11, 0]
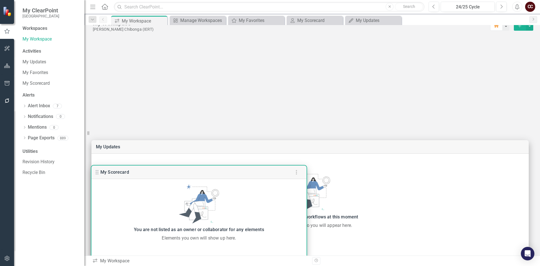
click at [98, 172] on use at bounding box center [97, 172] width 3 height 5
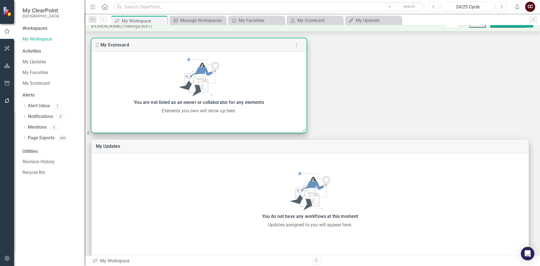
scroll to position [0, 0]
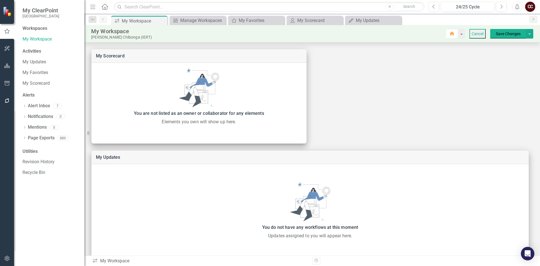
click at [467, 28] on div "My Workspace [PERSON_NAME] (IERT) Home Cancel Save Changes" at bounding box center [312, 33] width 456 height 17
click at [469, 33] on button "Cancel" at bounding box center [477, 34] width 16 height 10
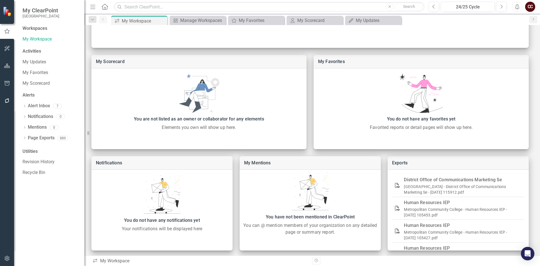
scroll to position [123, 0]
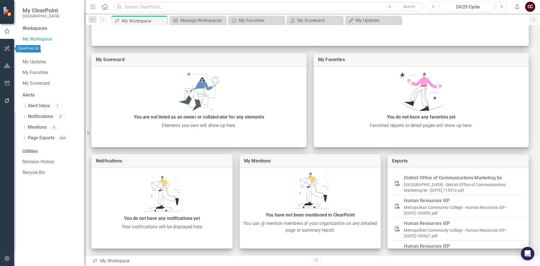
click at [9, 48] on icon "button" at bounding box center [7, 48] width 6 height 5
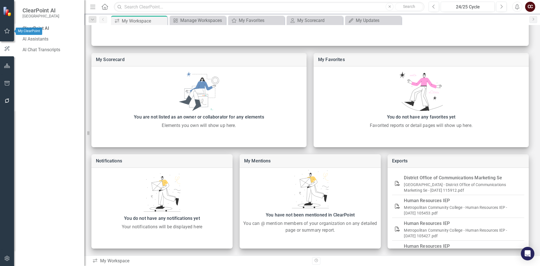
click at [9, 32] on icon "button" at bounding box center [7, 31] width 6 height 5
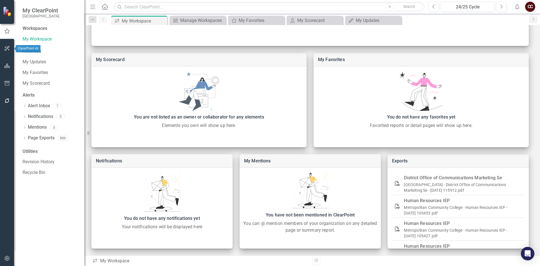
click at [8, 45] on button "button" at bounding box center [7, 49] width 13 height 12
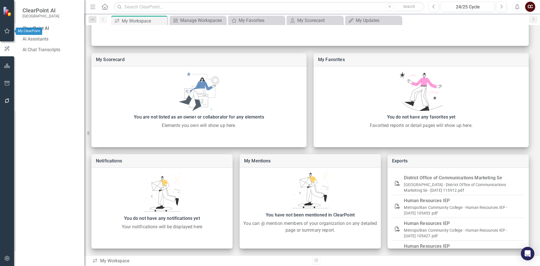
click at [7, 32] on icon "button" at bounding box center [7, 31] width 6 height 5
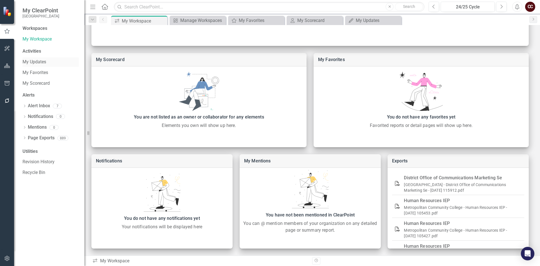
click at [29, 65] on link "My Updates" at bounding box center [51, 62] width 56 height 6
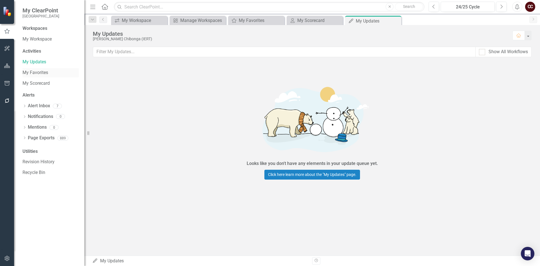
click at [34, 74] on link "My Favorites" at bounding box center [51, 72] width 56 height 6
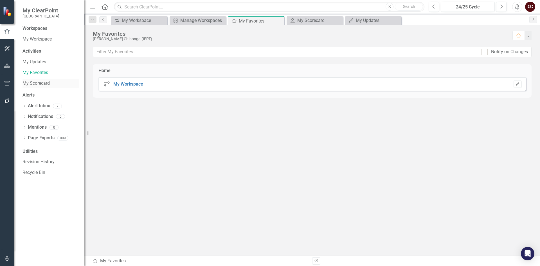
click at [36, 82] on link "My Scorecard" at bounding box center [51, 83] width 56 height 6
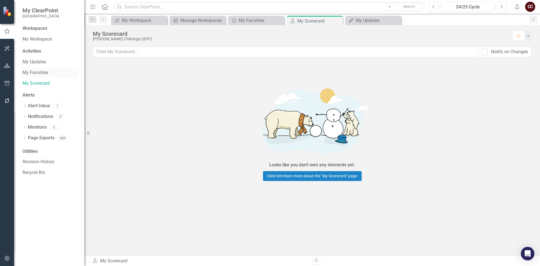
click at [39, 71] on link "My Favorites" at bounding box center [51, 72] width 56 height 6
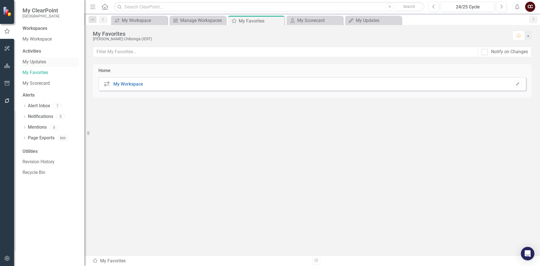
click at [38, 62] on link "My Updates" at bounding box center [51, 62] width 56 height 6
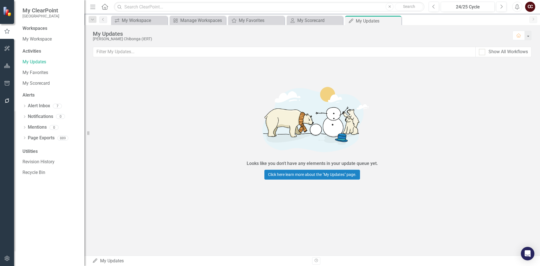
click at [38, 52] on div "Activities" at bounding box center [51, 51] width 56 height 6
click at [38, 37] on link "My Workspace" at bounding box center [51, 39] width 56 height 6
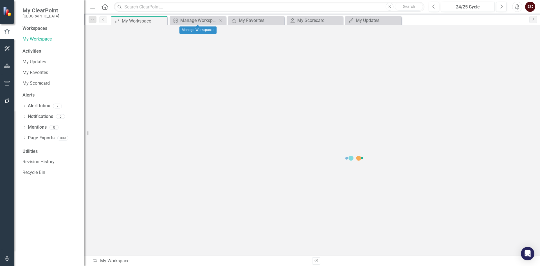
click at [222, 19] on icon "Close" at bounding box center [221, 20] width 6 height 5
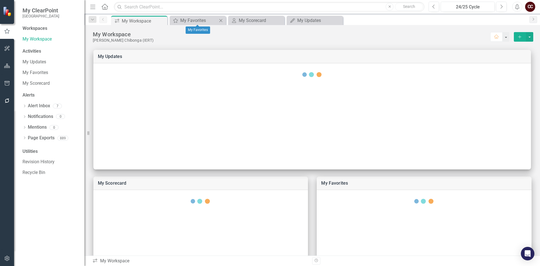
click at [222, 19] on icon "Close" at bounding box center [221, 20] width 6 height 5
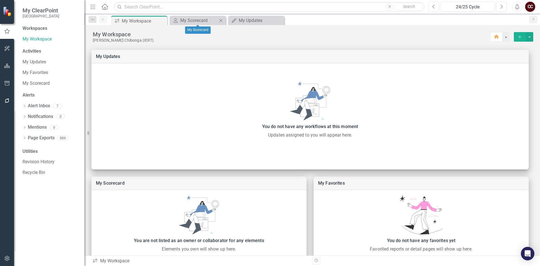
click at [222, 19] on icon "Close" at bounding box center [221, 20] width 6 height 5
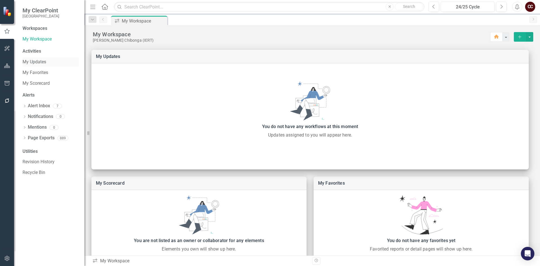
click at [43, 61] on link "My Updates" at bounding box center [51, 62] width 56 height 6
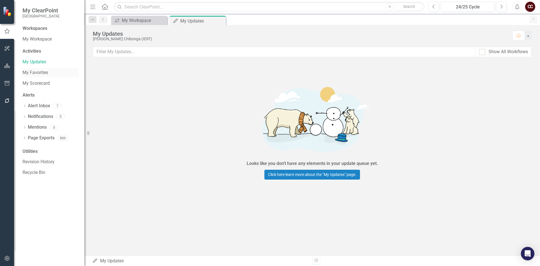
click at [37, 72] on link "My Favorites" at bounding box center [51, 72] width 56 height 6
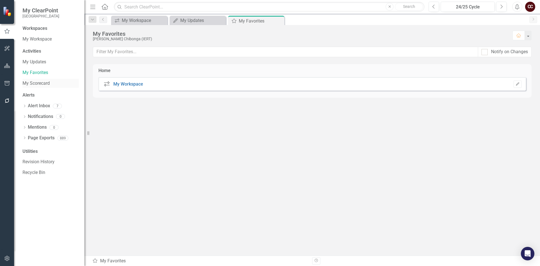
click at [34, 84] on link "My Scorecard" at bounding box center [51, 83] width 56 height 6
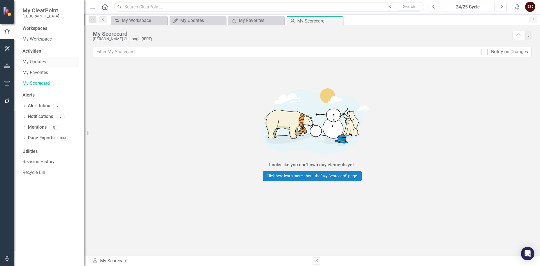
click at [41, 57] on div "My Updates" at bounding box center [51, 61] width 56 height 9
click at [41, 39] on link "My Workspace" at bounding box center [51, 39] width 56 height 6
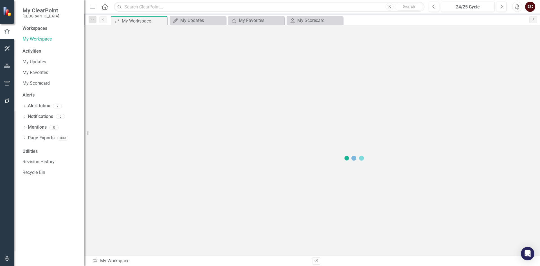
click at [39, 50] on div "Activities" at bounding box center [51, 51] width 56 height 6
click at [24, 107] on icon "Dropdown" at bounding box center [25, 106] width 4 height 3
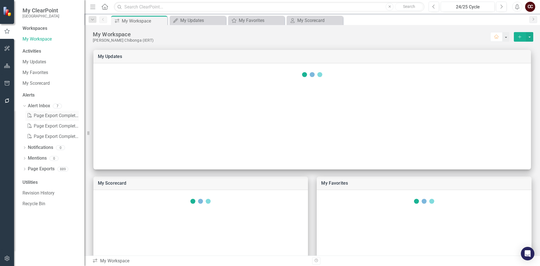
click at [43, 118] on div "PDF Page Export Completed: Chancellors IEP" at bounding box center [51, 116] width 53 height 10
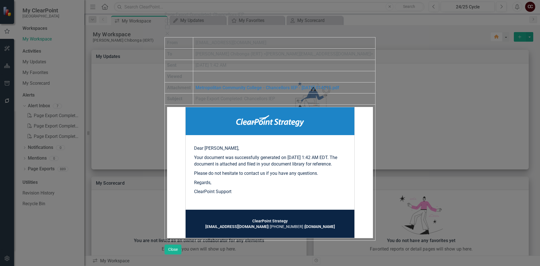
click at [165, 122] on div "Page Export Completed: Chancellors IEP Help Maximize Close From [EMAIL_ADDRESS]…" at bounding box center [270, 133] width 211 height 243
click at [165, 128] on div "Page Export Completed: Chancellors IEP Help Maximize Close From [EMAIL_ADDRESS]…" at bounding box center [270, 133] width 211 height 243
click at [376, 31] on div "Close" at bounding box center [270, 34] width 211 height 6
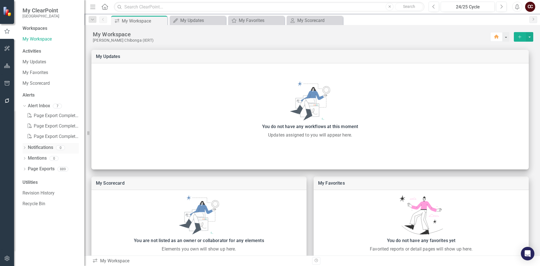
click at [30, 148] on link "Notifications" at bounding box center [40, 147] width 25 height 6
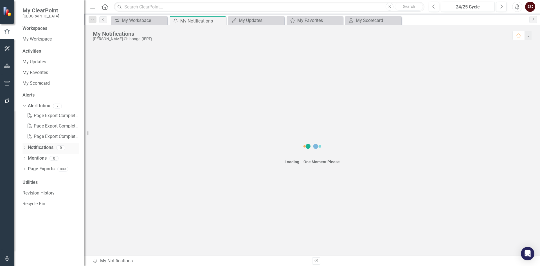
click at [23, 149] on icon "Dropdown" at bounding box center [25, 148] width 4 height 3
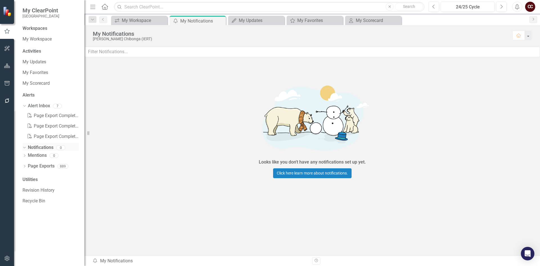
click at [27, 148] on div "Dropdown Notifications 0" at bounding box center [51, 148] width 56 height 11
click at [36, 156] on link "Mentions" at bounding box center [37, 155] width 19 height 6
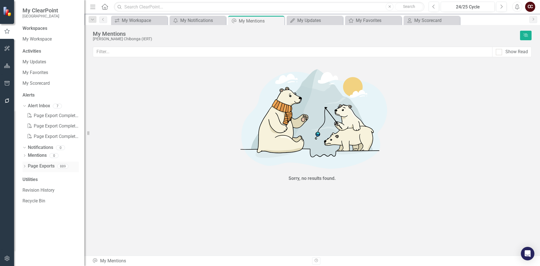
click at [38, 164] on link "Page Exports" at bounding box center [41, 166] width 27 height 6
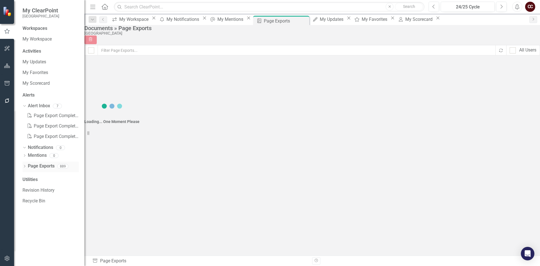
click at [25, 166] on icon "Dropdown" at bounding box center [25, 166] width 4 height 3
checkbox input "false"
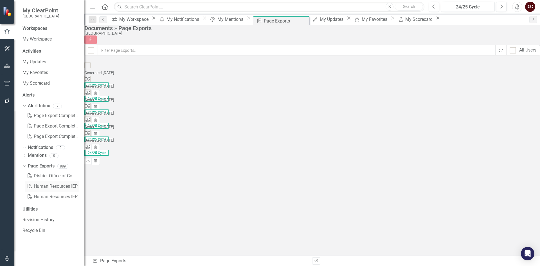
click at [48, 185] on link "PDF Human Resources IEP" at bounding box center [51, 186] width 53 height 10
click at [34, 41] on link "My Workspace" at bounding box center [51, 39] width 56 height 6
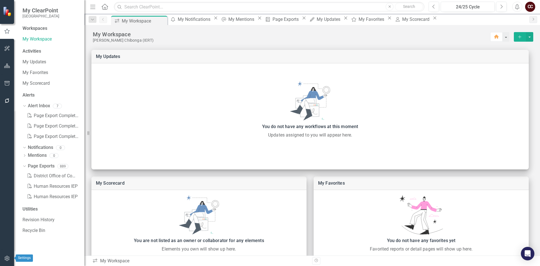
click at [8, 258] on icon "button" at bounding box center [7, 258] width 6 height 5
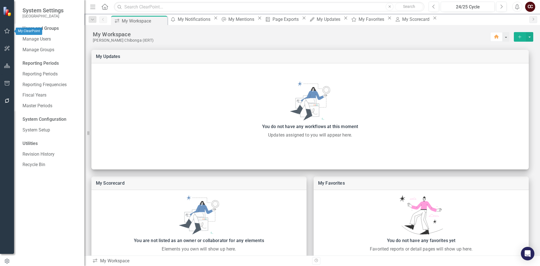
click at [4, 28] on button "button" at bounding box center [7, 31] width 13 height 12
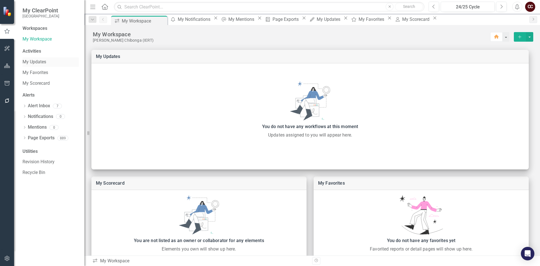
click at [38, 64] on link "My Updates" at bounding box center [51, 62] width 56 height 6
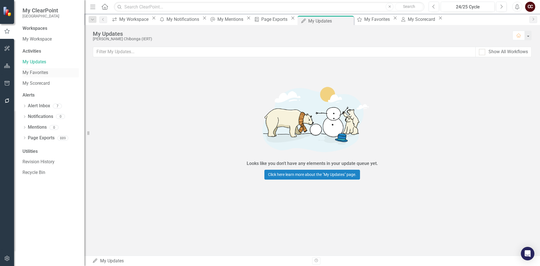
click at [44, 75] on link "My Favorites" at bounding box center [51, 72] width 56 height 6
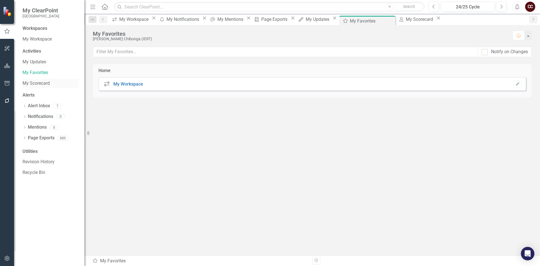
click at [44, 83] on link "My Scorecard" at bounding box center [51, 83] width 56 height 6
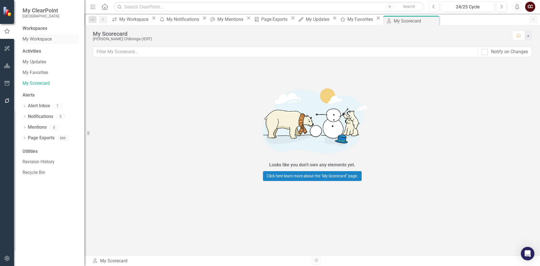
click at [39, 37] on link "My Workspace" at bounding box center [51, 39] width 56 height 6
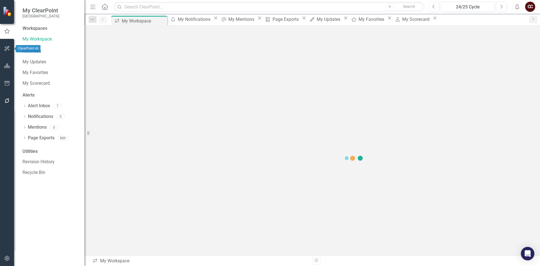
click at [8, 46] on icon "button" at bounding box center [7, 48] width 5 height 5
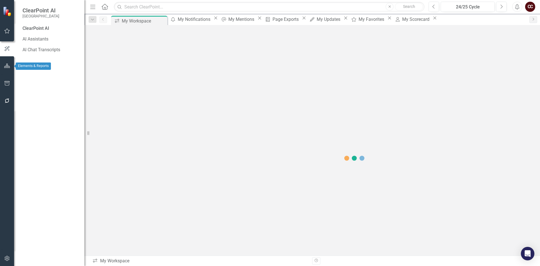
click at [6, 67] on icon "button" at bounding box center [7, 66] width 6 height 5
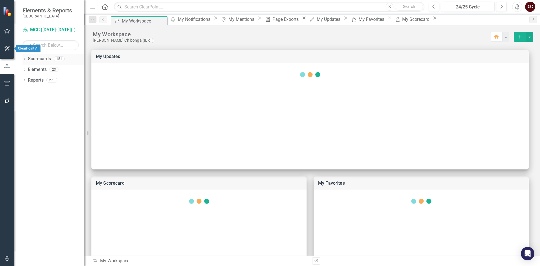
click at [26, 58] on icon "Dropdown" at bounding box center [25, 59] width 4 height 3
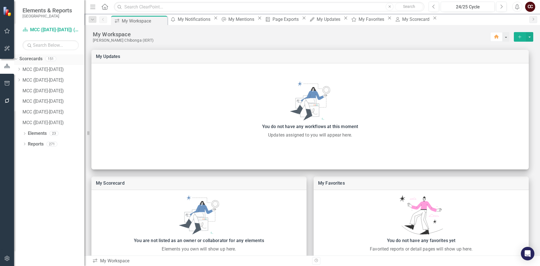
click at [18, 58] on div "Dropdown" at bounding box center [16, 59] width 4 height 3
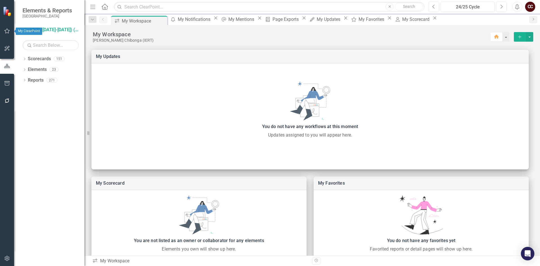
click at [4, 30] on icon "button" at bounding box center [7, 31] width 6 height 5
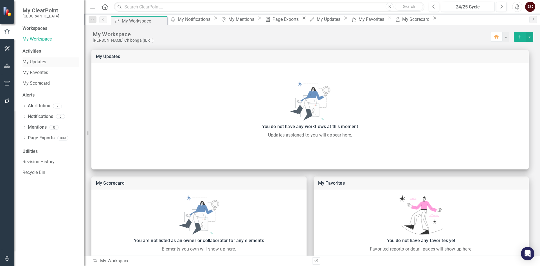
click at [45, 62] on link "My Updates" at bounding box center [51, 62] width 56 height 6
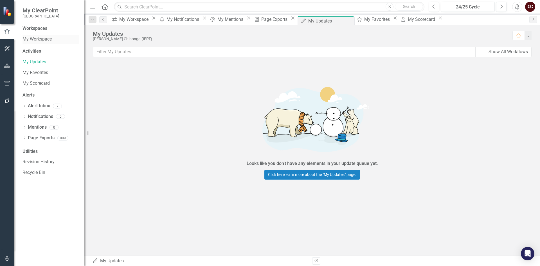
click at [53, 38] on link "My Workspace" at bounding box center [51, 39] width 56 height 6
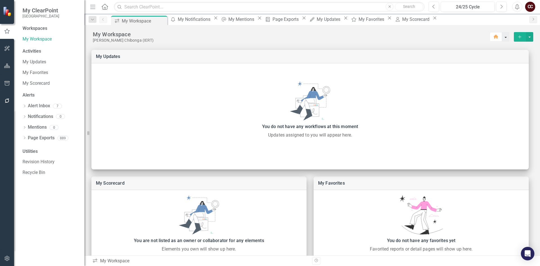
click at [503, 37] on button "button" at bounding box center [505, 37] width 7 height 10
click at [526, 37] on button "select merge strategy" at bounding box center [529, 37] width 7 height 10
click at [526, 36] on button "select merge strategy" at bounding box center [529, 37] width 7 height 10
click at [9, 49] on icon "button" at bounding box center [7, 48] width 6 height 5
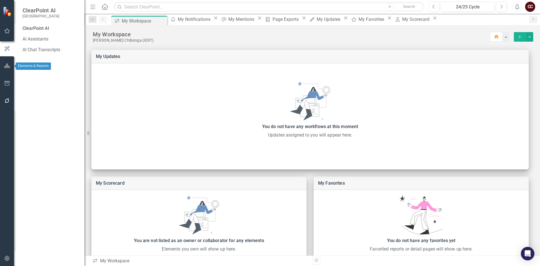
click at [7, 63] on button "button" at bounding box center [7, 66] width 13 height 12
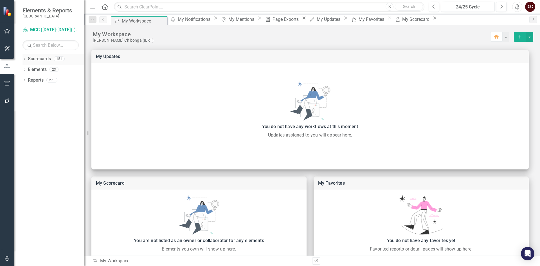
click at [27, 57] on div "Dropdown Scorecards 151" at bounding box center [54, 59] width 62 height 11
click at [24, 58] on icon "Dropdown" at bounding box center [25, 59] width 4 height 3
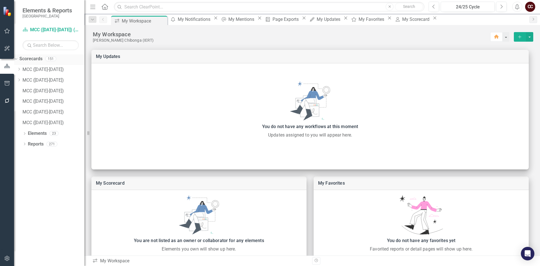
click at [30, 64] on div "Scorecards 151" at bounding box center [51, 59] width 65 height 11
click at [21, 70] on icon "Dropdown" at bounding box center [19, 69] width 4 height 3
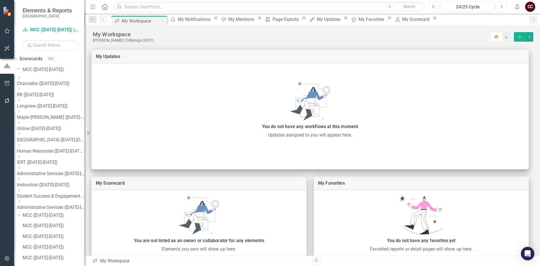
click at [50, 87] on div "Dropdown BR ([DATE]-[DATE])" at bounding box center [51, 92] width 68 height 11
click at [51, 80] on link "Chancellor ([DATE]-[DATE])" at bounding box center [51, 83] width 68 height 6
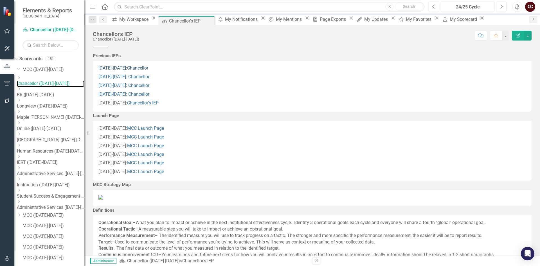
scroll to position [149, 0]
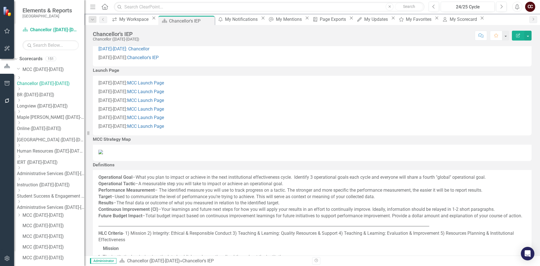
click at [130, 25] on link "[DATE]-[DATE]:Chancellor" at bounding box center [123, 22] width 50 height 5
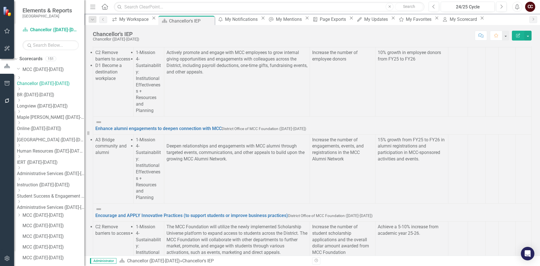
scroll to position [573, 0]
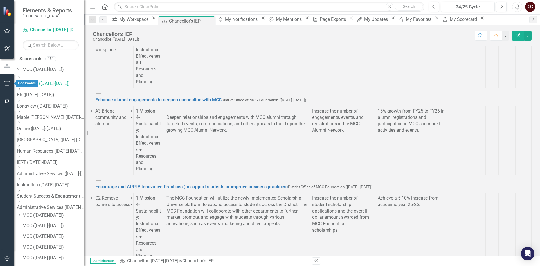
click at [10, 84] on button "button" at bounding box center [7, 84] width 13 height 12
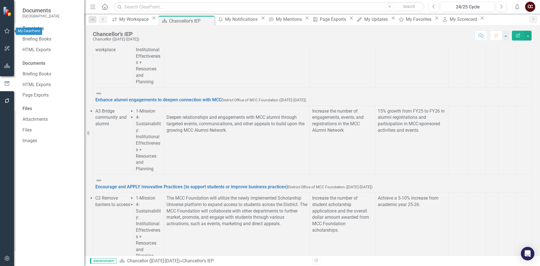
click at [7, 31] on icon "button" at bounding box center [7, 31] width 6 height 5
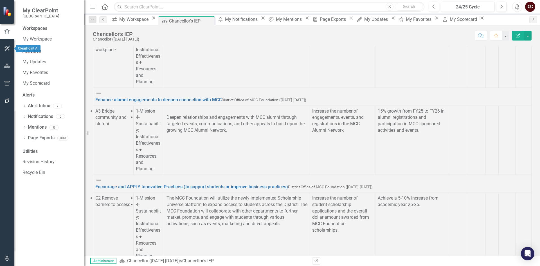
click at [10, 50] on button "button" at bounding box center [7, 49] width 13 height 12
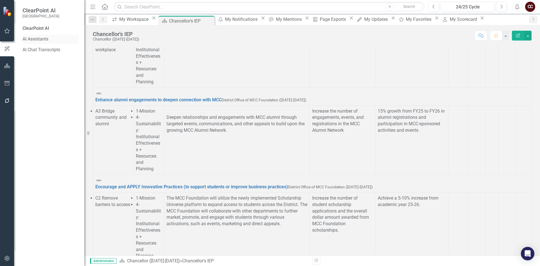
click at [43, 40] on link "AI Assistants" at bounding box center [51, 39] width 56 height 6
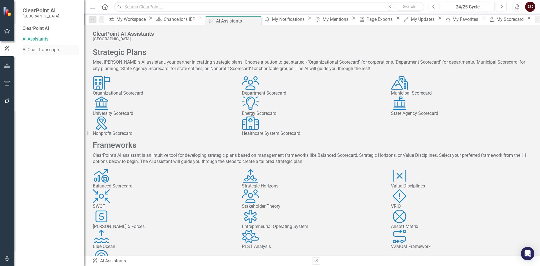
click at [44, 52] on link "AI Chat Transcripts" at bounding box center [51, 50] width 56 height 6
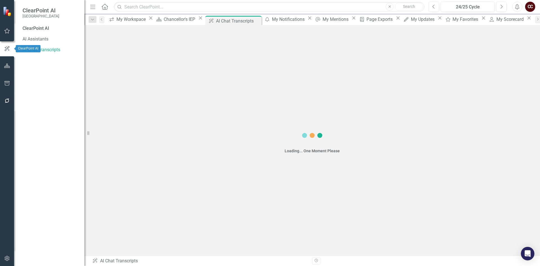
click at [8, 29] on icon "button" at bounding box center [7, 31] width 6 height 5
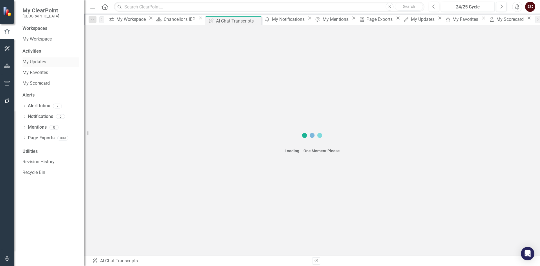
click at [33, 64] on link "My Updates" at bounding box center [51, 62] width 56 height 6
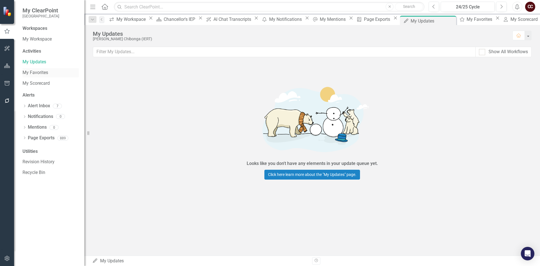
click at [33, 73] on link "My Favorites" at bounding box center [51, 72] width 56 height 6
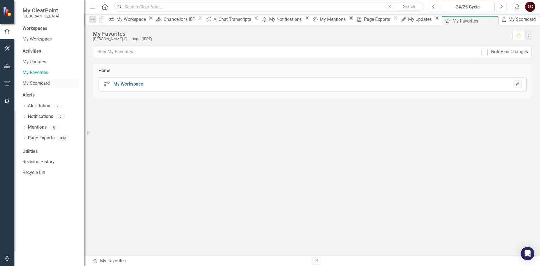
click at [48, 81] on link "My Scorecard" at bounding box center [51, 83] width 56 height 6
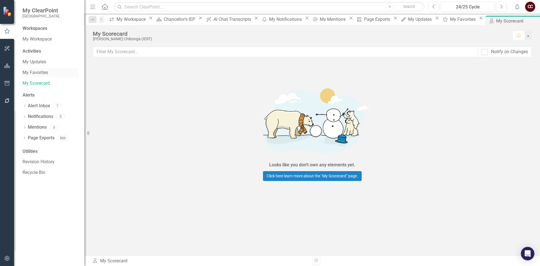
click at [39, 69] on link "My Favorites" at bounding box center [51, 72] width 56 height 6
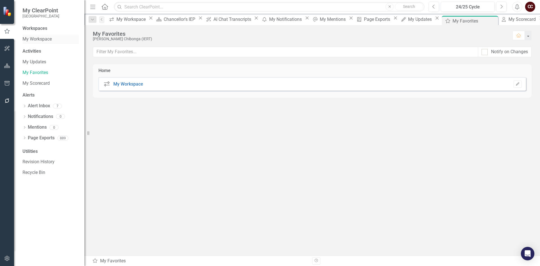
click at [37, 40] on link "My Workspace" at bounding box center [51, 39] width 56 height 6
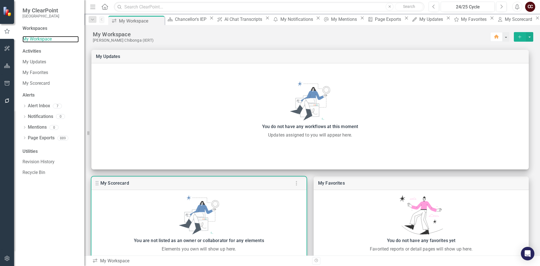
scroll to position [123, 0]
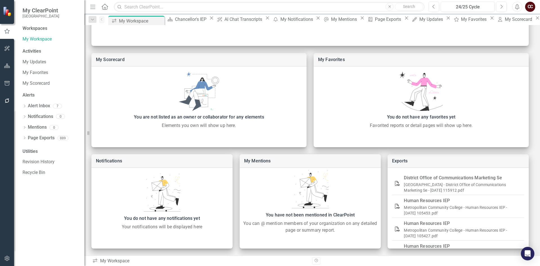
click at [94, 261] on icon "icon.workspace" at bounding box center [95, 260] width 6 height 5
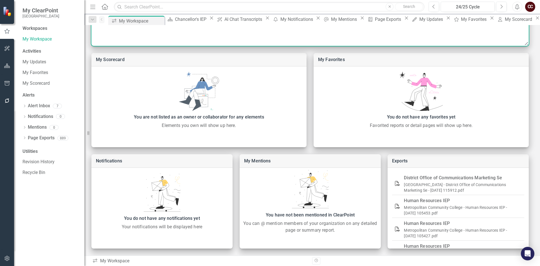
scroll to position [0, 0]
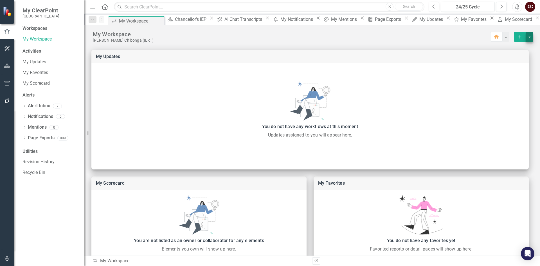
click at [528, 35] on button "select merge strategy" at bounding box center [529, 37] width 7 height 10
drag, startPoint x: 91, startPoint y: 35, endPoint x: 138, endPoint y: 39, distance: 47.2
click at [138, 39] on div "My Workspace [PERSON_NAME] (IERT) Home Add" at bounding box center [312, 34] width 456 height 18
click at [91, 18] on icon "Dropdown" at bounding box center [92, 20] width 5 height 4
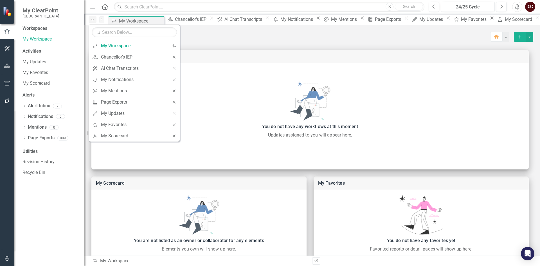
click at [91, 18] on icon "Dropdown" at bounding box center [92, 20] width 5 height 4
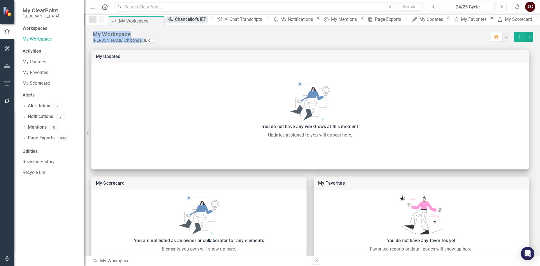
click at [173, 20] on icon "Scorecard" at bounding box center [170, 19] width 6 height 5
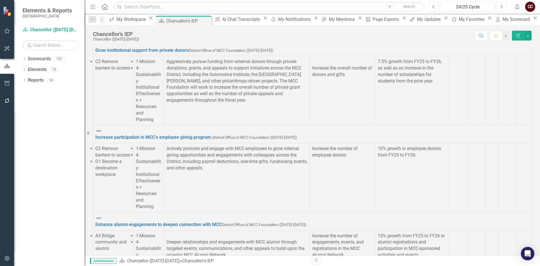
scroll to position [225, 0]
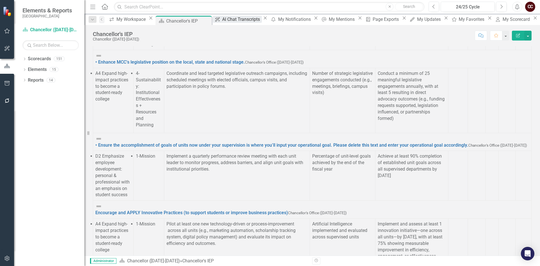
click at [228, 20] on div "AI Chat Transcripts" at bounding box center [241, 19] width 39 height 7
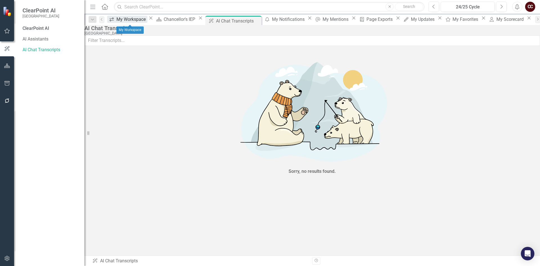
click at [123, 21] on div "My Workspace" at bounding box center [131, 19] width 31 height 7
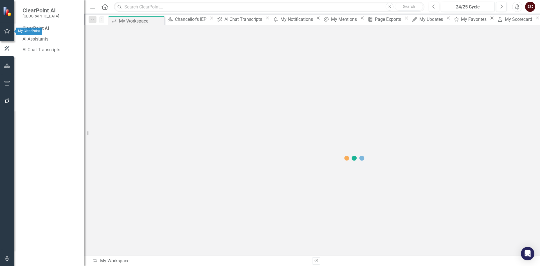
click at [24, 27] on div "ClearPoint AI" at bounding box center [51, 28] width 56 height 6
click at [8, 30] on icon "button" at bounding box center [7, 30] width 5 height 5
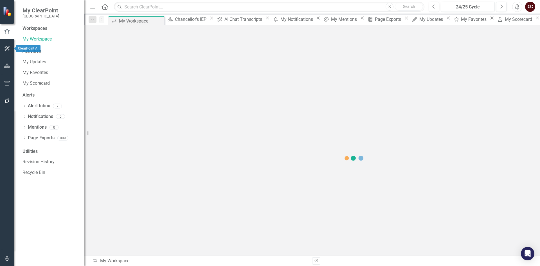
click at [9, 45] on button "button" at bounding box center [7, 49] width 13 height 12
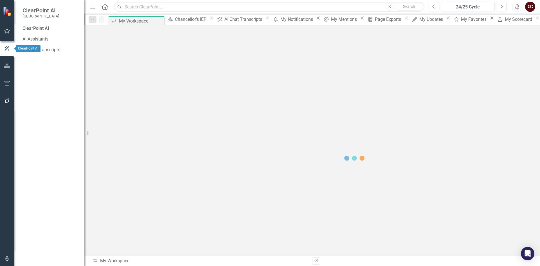
click at [7, 35] on button "button" at bounding box center [7, 31] width 13 height 12
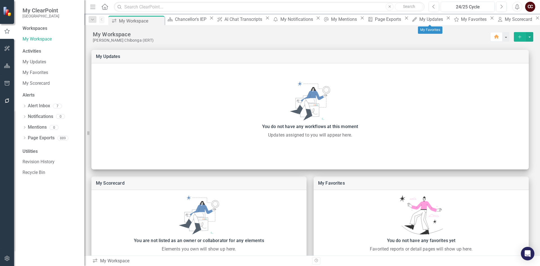
click at [491, 20] on icon at bounding box center [492, 18] width 3 height 3
click at [448, 20] on icon "Close" at bounding box center [451, 18] width 6 height 5
click at [458, 20] on icon "Close" at bounding box center [455, 18] width 6 height 5
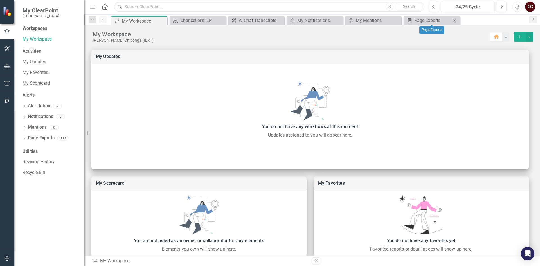
click at [454, 20] on icon "Close" at bounding box center [455, 20] width 6 height 5
click at [395, 21] on icon "Close" at bounding box center [397, 20] width 6 height 5
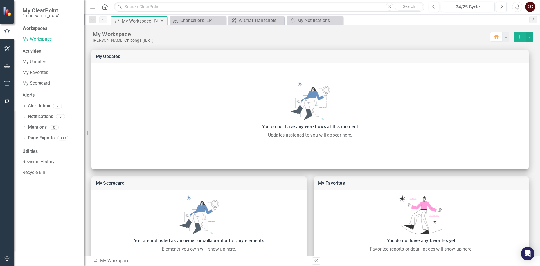
click at [161, 21] on icon "Close" at bounding box center [162, 21] width 6 height 5
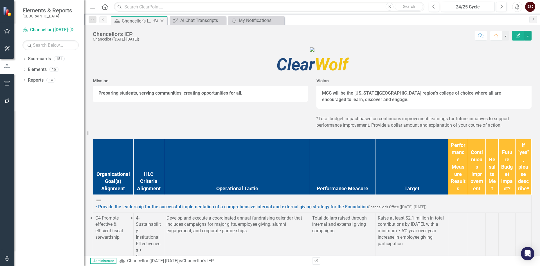
click at [161, 20] on icon "Close" at bounding box center [162, 21] width 6 height 5
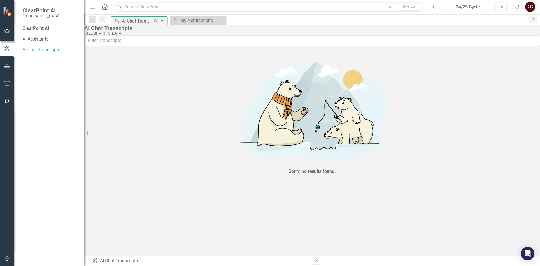
click at [162, 20] on icon "Close" at bounding box center [162, 21] width 6 height 5
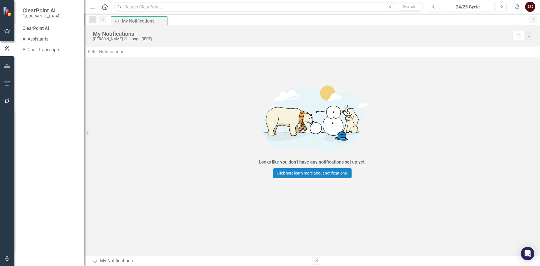
click at [0, 0] on icon at bounding box center [0, 0] width 0 height 0
click at [162, 20] on icon "Pin" at bounding box center [163, 22] width 5 height 6
click at [8, 28] on button "button" at bounding box center [7, 31] width 13 height 12
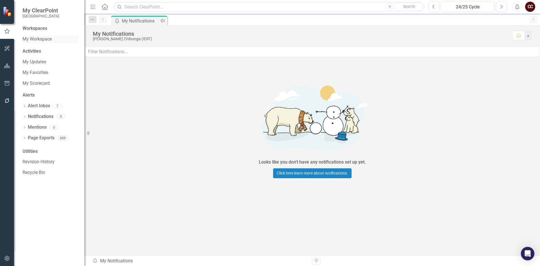
click at [35, 38] on link "My Workspace" at bounding box center [51, 39] width 56 height 6
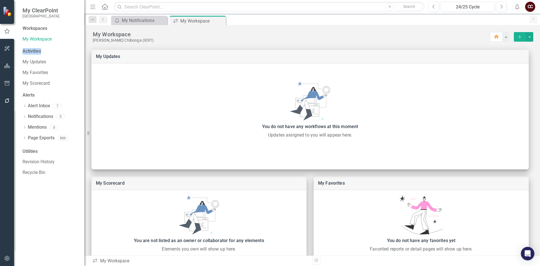
drag, startPoint x: 16, startPoint y: 49, endPoint x: 48, endPoint y: 49, distance: 32.1
click at [48, 49] on div "Workspaces My Workspace Activities My Updates My Favorites My Scorecard Alerts …" at bounding box center [49, 145] width 70 height 241
drag, startPoint x: 39, startPoint y: 27, endPoint x: 50, endPoint y: 27, distance: 10.7
click at [50, 27] on div "Workspaces My Workspace Activities My Updates My Favorites My Scorecard Alerts …" at bounding box center [49, 145] width 70 height 241
drag, startPoint x: 21, startPoint y: 51, endPoint x: 46, endPoint y: 51, distance: 25.0
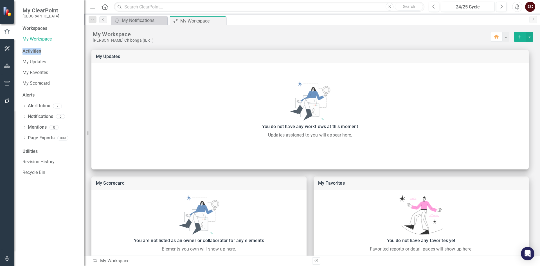
click at [46, 51] on div "Workspaces My Workspace Activities My Updates My Favorites My Scorecard Alerts …" at bounding box center [49, 145] width 70 height 241
click at [23, 59] on link "My Updates" at bounding box center [51, 62] width 56 height 6
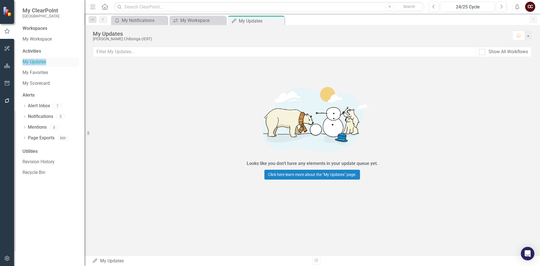
drag, startPoint x: 21, startPoint y: 60, endPoint x: 51, endPoint y: 60, distance: 30.1
click at [51, 60] on div "Workspaces My Workspace Activities My Updates My Favorites My Scorecard Alerts …" at bounding box center [49, 145] width 70 height 241
drag, startPoint x: 21, startPoint y: 73, endPoint x: 54, endPoint y: 74, distance: 33.5
click at [54, 74] on div "Workspaces My Workspace Activities My Updates My Favorites My Scorecard Alerts …" at bounding box center [49, 145] width 70 height 241
drag, startPoint x: 17, startPoint y: 82, endPoint x: 55, endPoint y: 82, distance: 38.5
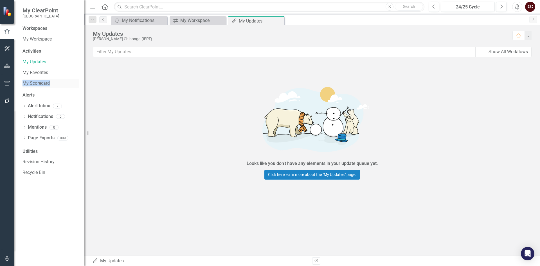
click at [55, 82] on div "Workspaces My Workspace Activities My Updates My Favorites My Scorecard Alerts …" at bounding box center [49, 145] width 70 height 241
click at [41, 58] on div "My Updates" at bounding box center [51, 61] width 56 height 9
drag, startPoint x: 94, startPoint y: 33, endPoint x: 132, endPoint y: 33, distance: 38.3
click at [132, 33] on div "My Updates" at bounding box center [300, 34] width 414 height 6
click at [38, 72] on link "My Favorites" at bounding box center [51, 72] width 56 height 6
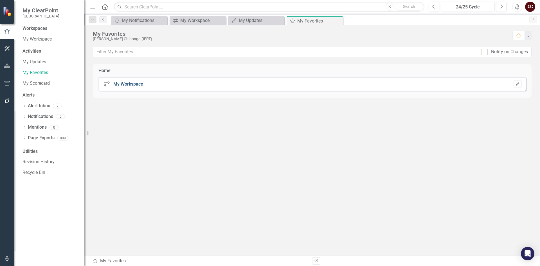
click at [115, 84] on link "My Workspace" at bounding box center [128, 83] width 30 height 5
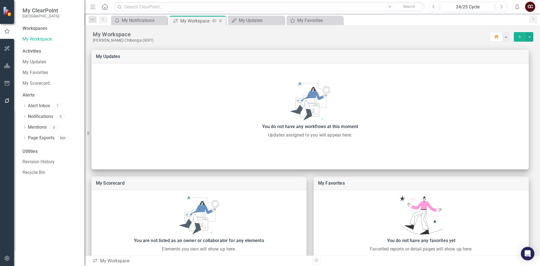
click at [221, 21] on icon at bounding box center [220, 20] width 3 height 3
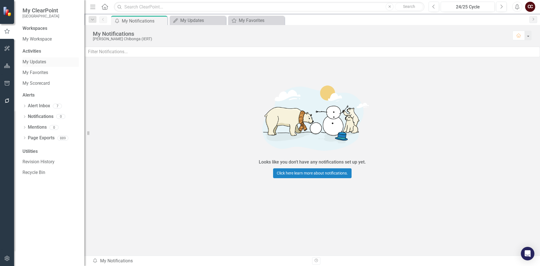
click at [46, 62] on link "My Updates" at bounding box center [51, 62] width 56 height 6
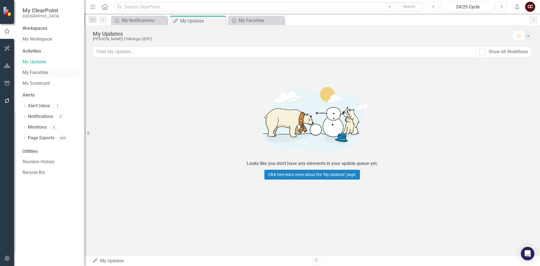
click at [42, 71] on link "My Favorites" at bounding box center [51, 72] width 56 height 6
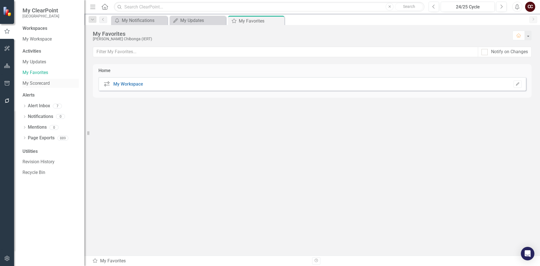
click at [42, 82] on link "My Scorecard" at bounding box center [51, 83] width 56 height 6
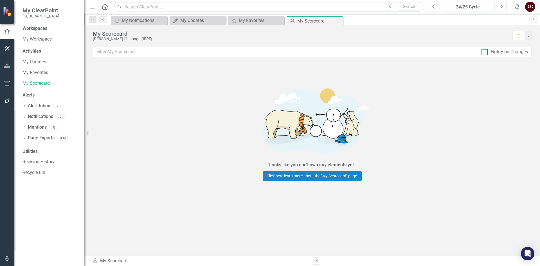
click at [487, 52] on div at bounding box center [485, 52] width 6 height 6
click at [485, 52] on input "Notify on Changes" at bounding box center [484, 51] width 4 height 4
click at [487, 52] on div at bounding box center [485, 52] width 6 height 6
click at [485, 52] on input "Notify on Changes" at bounding box center [484, 51] width 4 height 4
checkbox input "false"
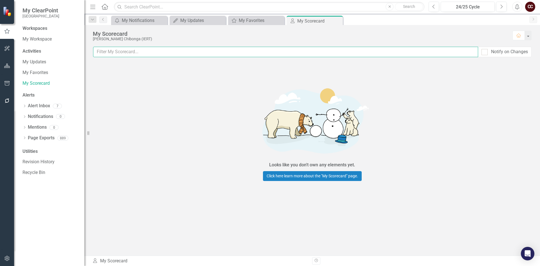
click at [120, 50] on input "text" at bounding box center [285, 52] width 385 height 10
click at [122, 85] on div "Looks like you don't own any elements yet. Click here learn more about the "My …" at bounding box center [312, 131] width 456 height 134
click at [30, 64] on link "My Updates" at bounding box center [51, 62] width 56 height 6
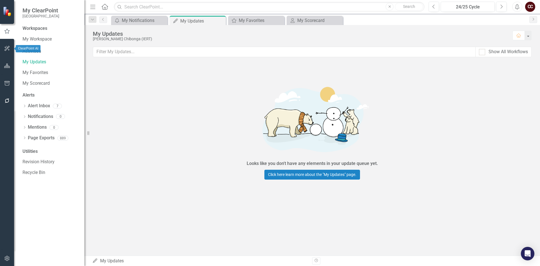
click at [3, 46] on button "button" at bounding box center [7, 49] width 13 height 12
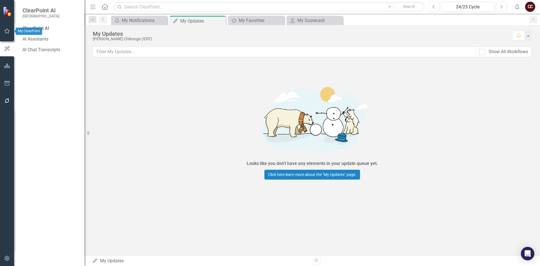
click at [8, 31] on icon "button" at bounding box center [7, 31] width 6 height 5
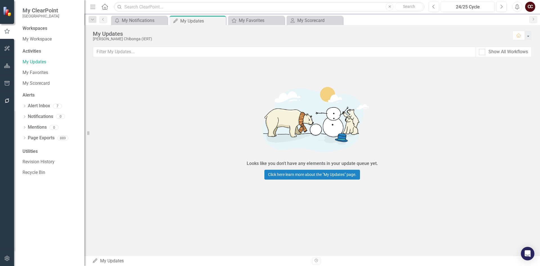
drag, startPoint x: 246, startPoint y: 162, endPoint x: 398, endPoint y: 161, distance: 151.9
click at [398, 161] on div "Looks like you don't have any elements in your update queue yet. Click here lea…" at bounding box center [312, 130] width 456 height 134
drag, startPoint x: 383, startPoint y: 163, endPoint x: 334, endPoint y: 167, distance: 49.1
click at [334, 167] on div "Looks like you don't have any elements in your update queue yet. Click here lea…" at bounding box center [312, 130] width 169 height 134
click at [386, 163] on div "Looks like you don't have any elements in your update queue yet. Click here lea…" at bounding box center [312, 130] width 169 height 134
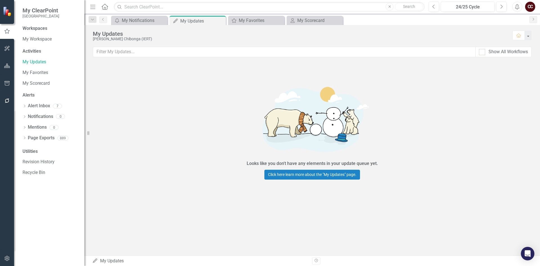
click at [372, 162] on div "Looks like you don't have any elements in your update queue yet." at bounding box center [312, 163] width 131 height 6
click at [373, 162] on div "Looks like you don't have any elements in your update queue yet." at bounding box center [312, 163] width 131 height 6
drag, startPoint x: 389, startPoint y: 162, endPoint x: 334, endPoint y: 162, distance: 55.4
click at [334, 162] on div "Looks like you don't have any elements in your update queue yet. Click here lea…" at bounding box center [312, 130] width 169 height 134
drag, startPoint x: 247, startPoint y: 159, endPoint x: 291, endPoint y: 161, distance: 43.4
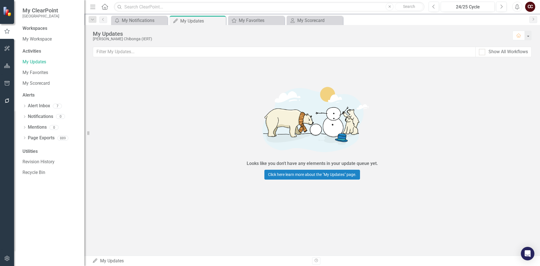
click at [423, 166] on div "Looks like you don't have any elements in your update queue yet. Click here lea…" at bounding box center [312, 130] width 456 height 134
drag, startPoint x: 357, startPoint y: 174, endPoint x: 307, endPoint y: 179, distance: 50.6
click at [307, 179] on link "Click here learn more about the "My Updates" page." at bounding box center [312, 175] width 96 height 10
click at [53, 71] on link "My Favorites" at bounding box center [51, 72] width 56 height 6
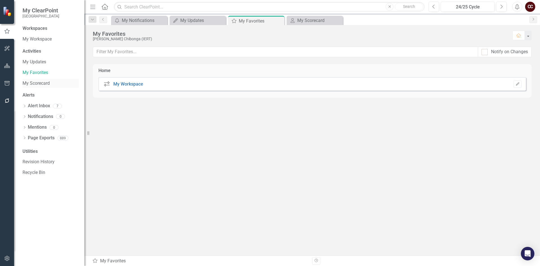
click at [42, 81] on link "My Scorecard" at bounding box center [51, 83] width 56 height 6
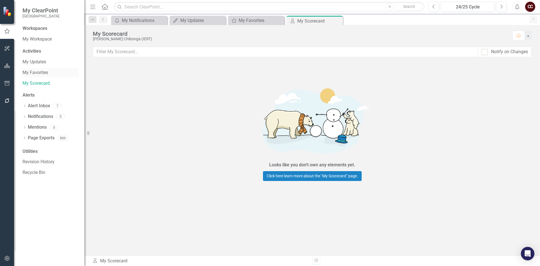
click at [30, 71] on link "My Favorites" at bounding box center [51, 72] width 56 height 6
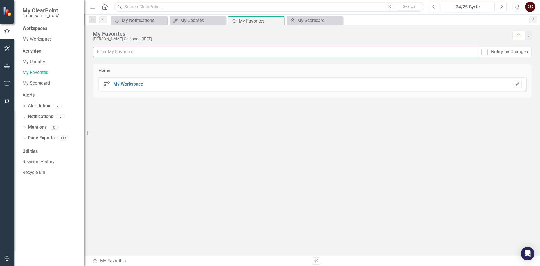
click at [125, 51] on input "text" at bounding box center [285, 52] width 385 height 10
click at [32, 86] on link "My Scorecard" at bounding box center [51, 83] width 56 height 6
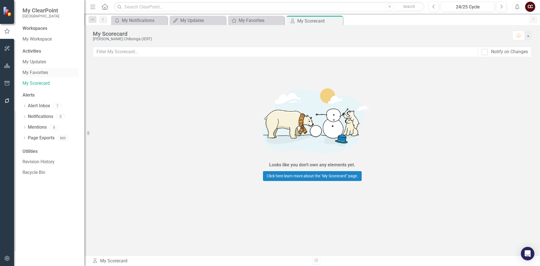
click at [37, 74] on link "My Favorites" at bounding box center [51, 72] width 56 height 6
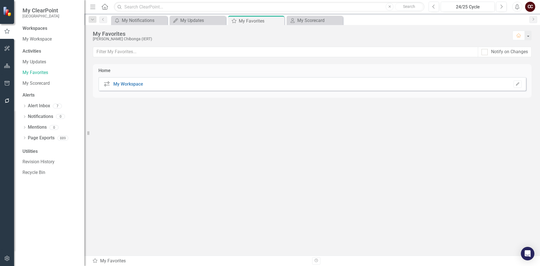
click at [107, 85] on icon "icon.workspace" at bounding box center [106, 84] width 7 height 6
click at [115, 84] on link "My Workspace" at bounding box center [128, 83] width 30 height 5
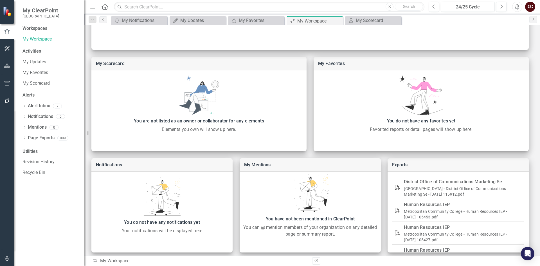
scroll to position [123, 0]
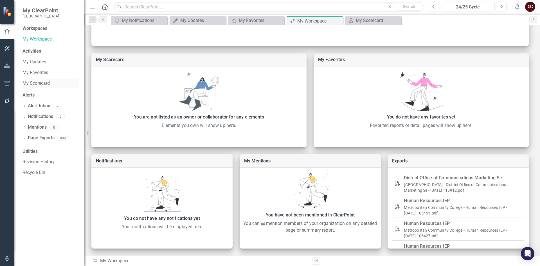
click at [47, 83] on link "My Scorecard" at bounding box center [51, 83] width 56 height 6
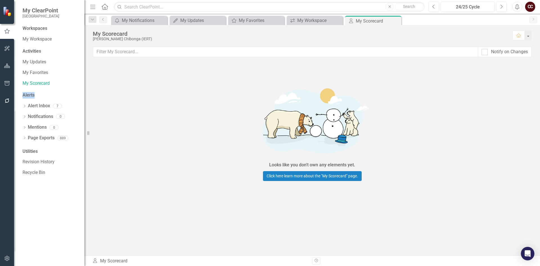
drag, startPoint x: 23, startPoint y: 96, endPoint x: 42, endPoint y: 96, distance: 19.1
click at [42, 96] on div "Alerts" at bounding box center [51, 95] width 56 height 6
drag, startPoint x: 26, startPoint y: 105, endPoint x: 51, endPoint y: 104, distance: 25.0
click at [51, 104] on div "Dropdown Alert Inbox 7" at bounding box center [51, 106] width 56 height 11
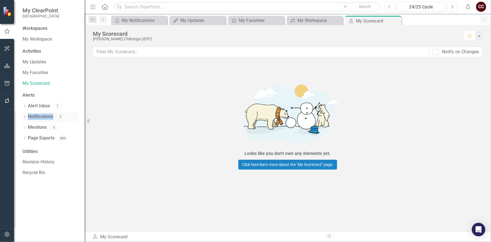
drag, startPoint x: 27, startPoint y: 116, endPoint x: 53, endPoint y: 117, distance: 26.2
click at [53, 117] on div "Dropdown Notifications 0" at bounding box center [51, 117] width 56 height 11
drag, startPoint x: 48, startPoint y: 126, endPoint x: 27, endPoint y: 127, distance: 21.1
click at [27, 127] on div "Dropdown Mentions 0" at bounding box center [51, 128] width 56 height 11
drag, startPoint x: 27, startPoint y: 137, endPoint x: 55, endPoint y: 138, distance: 27.9
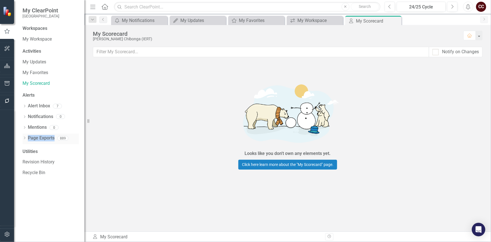
click at [55, 138] on div "Dropdown Page Exports 889" at bounding box center [51, 138] width 56 height 11
click at [25, 106] on icon "Dropdown" at bounding box center [25, 106] width 4 height 3
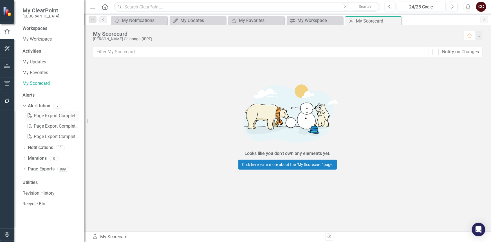
click at [39, 115] on div "PDF Page Export Completed: Chancellors IEP" at bounding box center [51, 116] width 53 height 10
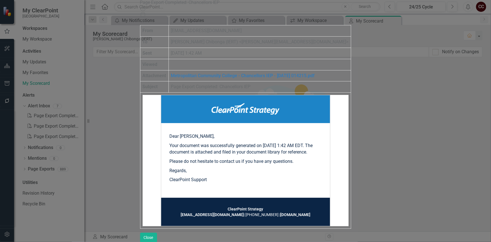
click at [146, 19] on icon "Close" at bounding box center [143, 21] width 6 height 5
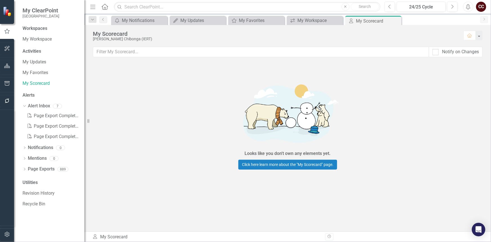
drag, startPoint x: 24, startPoint y: 107, endPoint x: 19, endPoint y: 105, distance: 4.8
click at [24, 107] on icon "Dropdown" at bounding box center [23, 106] width 3 height 4
click at [27, 104] on div "Dropdown Alert Inbox 7" at bounding box center [51, 106] width 56 height 11
click at [26, 106] on icon "Dropdown" at bounding box center [25, 106] width 4 height 3
click at [40, 114] on div "PDF Page Export Completed: Chancellors IEP" at bounding box center [51, 116] width 53 height 10
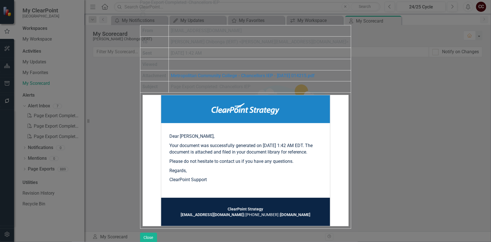
click at [146, 8] on icon "Help" at bounding box center [143, 8] width 6 height 5
click at [146, 13] on icon "Maximize" at bounding box center [143, 15] width 6 height 5
click at [145, 12] on icon at bounding box center [142, 14] width 5 height 5
click at [146, 19] on icon "Close" at bounding box center [143, 21] width 6 height 5
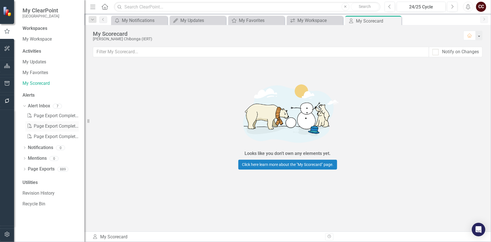
click at [48, 124] on div "PDF Page Export Completed: Operational Goal List by Organizational Goal (Ch" at bounding box center [51, 126] width 53 height 10
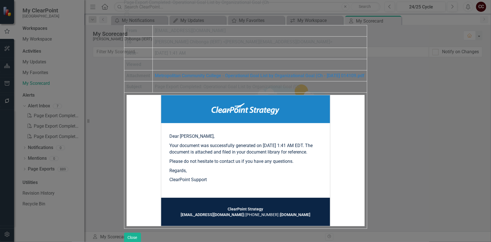
click at [130, 19] on icon "Close" at bounding box center [127, 21] width 6 height 5
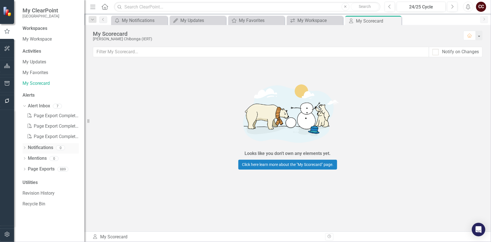
click at [25, 147] on icon "Dropdown" at bounding box center [25, 148] width 4 height 3
click at [25, 147] on div "Dropdown" at bounding box center [23, 147] width 5 height 4
click at [23, 148] on icon "Dropdown" at bounding box center [25, 148] width 4 height 3
click at [23, 148] on icon "Dropdown" at bounding box center [23, 147] width 3 height 4
click at [24, 104] on icon "Dropdown" at bounding box center [23, 106] width 3 height 4
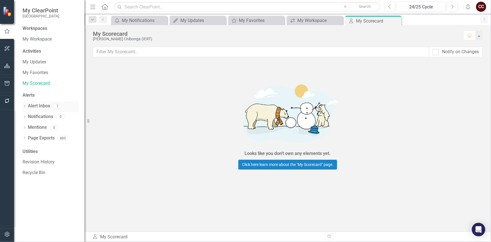
click at [24, 104] on div "Dropdown" at bounding box center [25, 106] width 4 height 5
click at [23, 106] on icon "Dropdown" at bounding box center [23, 106] width 3 height 4
click at [26, 104] on div "Dropdown" at bounding box center [25, 106] width 4 height 5
click at [34, 98] on div "Alerts" at bounding box center [51, 95] width 56 height 6
click at [35, 107] on link "Alert Inbox" at bounding box center [39, 106] width 22 height 6
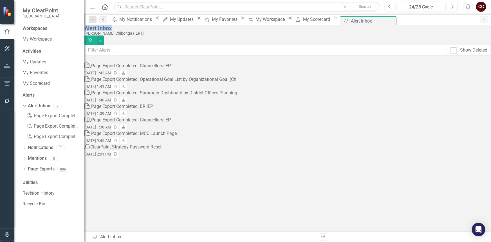
drag, startPoint x: 91, startPoint y: 32, endPoint x: 123, endPoint y: 31, distance: 31.8
click at [123, 31] on div "Alert Inbox [PERSON_NAME] Chibonga (IERT) Dismiss Alerts Show Deleted PDF Page …" at bounding box center [287, 91] width 406 height 132
click at [25, 105] on icon "Dropdown" at bounding box center [23, 106] width 3 height 4
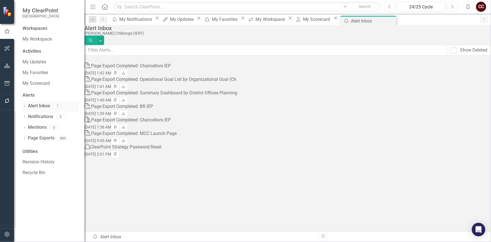
click at [25, 105] on icon "Dropdown" at bounding box center [25, 106] width 4 height 3
click at [25, 105] on icon "Dropdown" at bounding box center [23, 106] width 3 height 4
click at [24, 106] on icon "Dropdown" at bounding box center [25, 106] width 4 height 3
click at [24, 106] on icon "Dropdown" at bounding box center [23, 106] width 3 height 4
click at [32, 105] on link "Alert Inbox" at bounding box center [39, 106] width 22 height 6
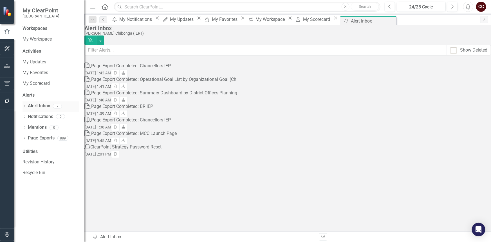
click at [32, 110] on div "Alert Inbox" at bounding box center [39, 105] width 22 height 9
drag, startPoint x: 25, startPoint y: 106, endPoint x: 49, endPoint y: 107, distance: 23.9
click at [49, 107] on div "Dropdown Alert Inbox 7" at bounding box center [51, 106] width 56 height 11
drag, startPoint x: 408, startPoint y: 69, endPoint x: 450, endPoint y: 67, distance: 41.9
click at [237, 69] on div "[DATE] 1:42 AM Trash Download" at bounding box center [160, 72] width 153 height 7
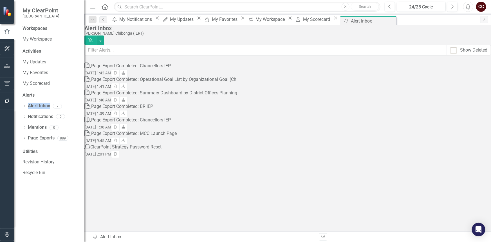
drag, startPoint x: 411, startPoint y: 70, endPoint x: 448, endPoint y: 73, distance: 37.8
click at [111, 73] on small "[DATE] 1:42 AM" at bounding box center [97, 73] width 27 height 5
drag, startPoint x: 454, startPoint y: 70, endPoint x: 432, endPoint y: 72, distance: 21.4
click at [111, 72] on small "[DATE] 1:42 AM" at bounding box center [97, 73] width 27 height 5
drag, startPoint x: 401, startPoint y: 69, endPoint x: 444, endPoint y: 70, distance: 42.2
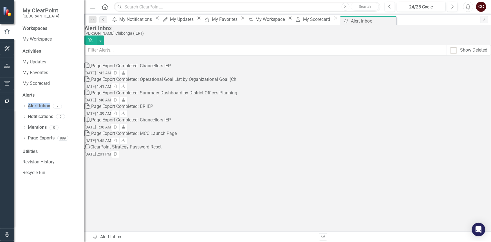
click at [237, 70] on div "PDF Page Export Completed: Chancellors IEP [DATE] 1:42 AM Trash Download" at bounding box center [160, 69] width 153 height 14
click at [41, 38] on link "My Workspace" at bounding box center [51, 39] width 56 height 6
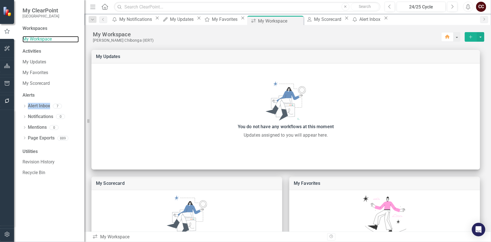
scroll to position [147, 0]
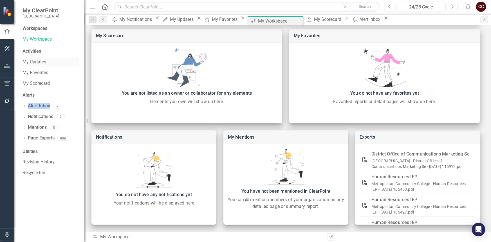
click at [34, 64] on link "My Updates" at bounding box center [51, 62] width 56 height 6
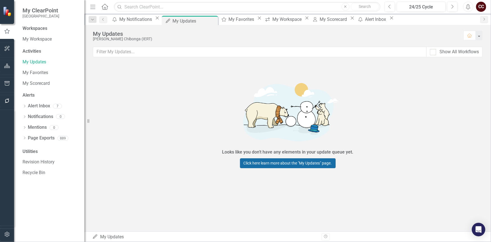
click at [260, 163] on link "Click here learn more about the "My Updates" page." at bounding box center [288, 163] width 96 height 10
click at [477, 35] on button "button" at bounding box center [478, 36] width 7 height 10
click at [447, 34] on div "My Updates" at bounding box center [275, 34] width 365 height 6
click at [181, 121] on div "Looks like you don't have any elements in your update queue yet. Click here lea…" at bounding box center [287, 123] width 406 height 120
click at [46, 73] on link "My Favorites" at bounding box center [51, 72] width 56 height 6
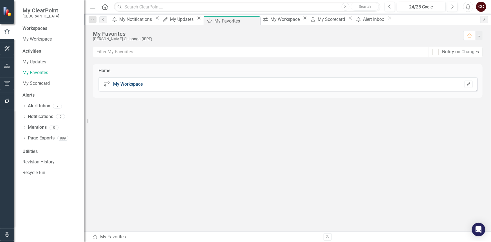
click at [118, 82] on link "My Workspace" at bounding box center [128, 83] width 30 height 5
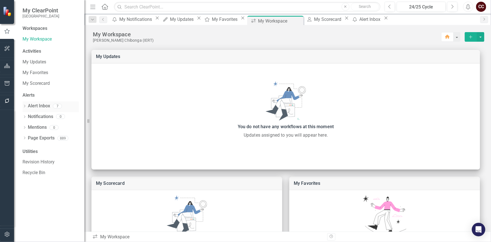
click at [41, 108] on link "Alert Inbox" at bounding box center [39, 106] width 22 height 6
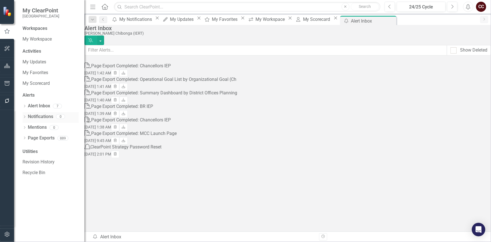
click at [42, 116] on link "Notifications" at bounding box center [40, 116] width 25 height 6
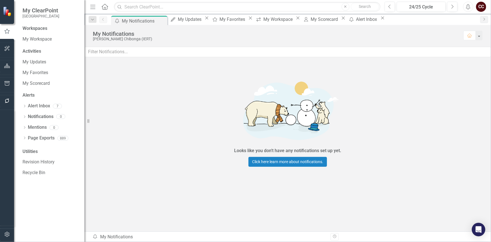
click at [26, 150] on div "Utilities" at bounding box center [51, 151] width 56 height 6
click at [35, 152] on div "Utilities" at bounding box center [51, 151] width 56 height 6
click at [39, 163] on link "Revision History" at bounding box center [51, 162] width 56 height 6
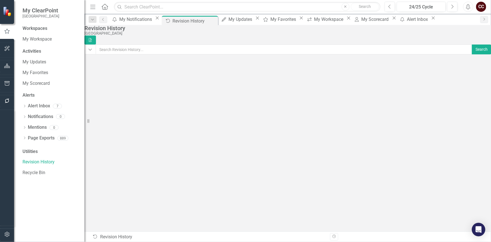
click at [36, 146] on div "Workspaces My Workspace Activities My Updates My Favorites My Scorecard Alerts …" at bounding box center [49, 133] width 70 height 216
click at [36, 150] on div "Utilities" at bounding box center [51, 151] width 56 height 6
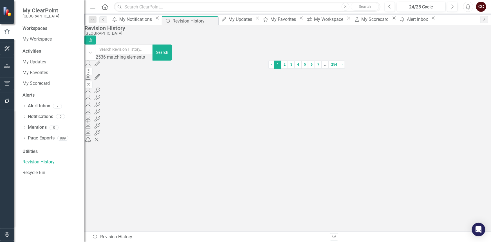
click at [36, 151] on div "Utilities" at bounding box center [51, 151] width 56 height 6
click at [48, 152] on div "Utilities" at bounding box center [51, 151] width 56 height 6
click at [220, 71] on div "User 178802 ([PERSON_NAME] (IERT)) edited by [PERSON_NAME] (IERT) on [DATE] 07:…" at bounding box center [176, 70] width 184 height 6
click at [142, 73] on body "My ClearPoint Metropolitan Community College Workspaces My Workspace Activities…" at bounding box center [245, 121] width 491 height 242
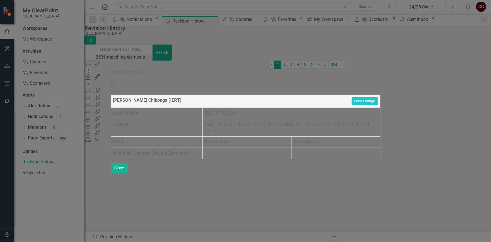
click at [111, 89] on div "Revision History Help Maximize Close [PERSON_NAME] Chibonga (IERT) Undo Change …" at bounding box center [245, 121] width 269 height 104
click at [116, 89] on icon "Close" at bounding box center [114, 91] width 6 height 5
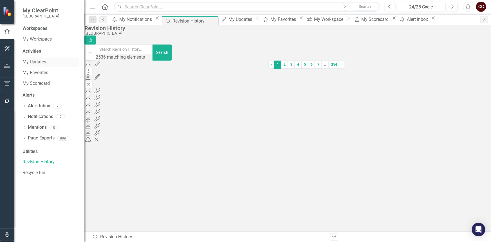
click at [41, 62] on link "My Updates" at bounding box center [51, 62] width 56 height 6
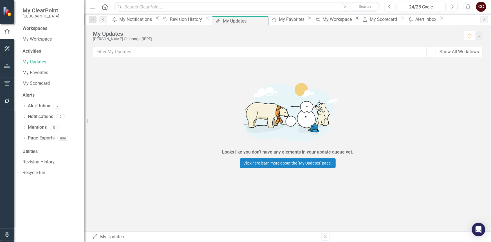
click at [9, 46] on icon "button" at bounding box center [7, 48] width 6 height 5
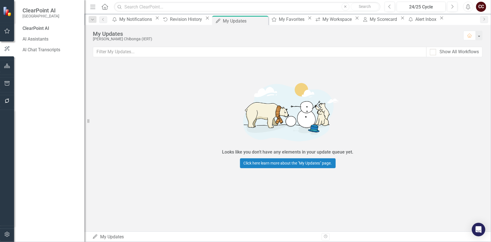
click at [32, 33] on div "ClearPoint AI AI Assistants AI Chat Transcripts" at bounding box center [49, 133] width 70 height 216
click at [35, 28] on div "ClearPoint AI" at bounding box center [51, 28] width 56 height 6
click at [36, 40] on link "AI Assistants" at bounding box center [51, 39] width 56 height 6
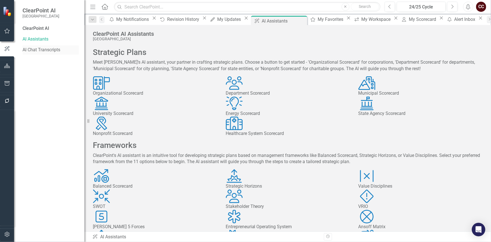
click at [43, 47] on link "AI Chat Transcripts" at bounding box center [51, 50] width 56 height 6
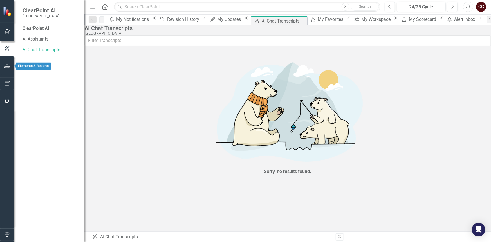
click at [8, 65] on icon "button" at bounding box center [7, 66] width 6 height 5
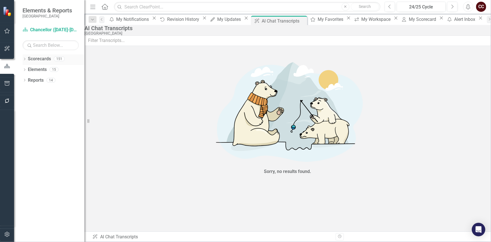
click at [29, 57] on link "Scorecards" at bounding box center [39, 59] width 23 height 6
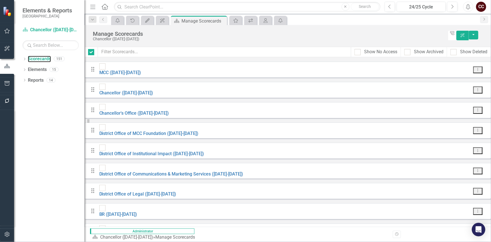
checkbox input "false"
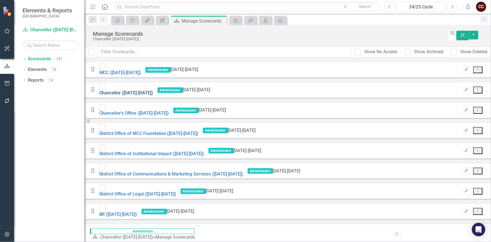
click at [153, 90] on link "Chancellor ([DATE]-[DATE])" at bounding box center [126, 92] width 54 height 5
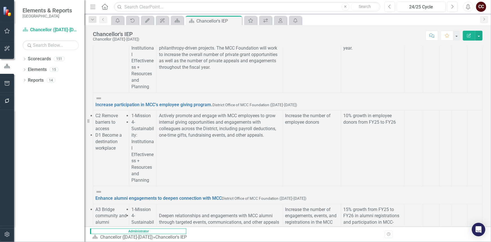
scroll to position [330, 0]
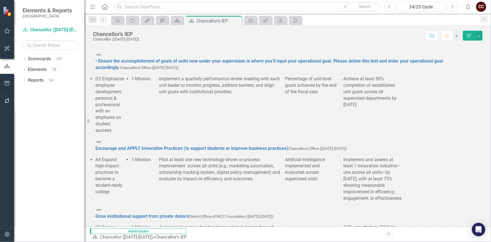
click at [44, 70] on link "Elements" at bounding box center [37, 69] width 19 height 6
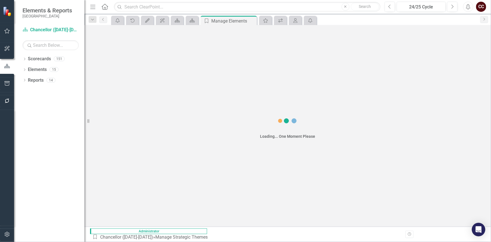
click at [93, 6] on icon "Menu" at bounding box center [92, 7] width 7 height 6
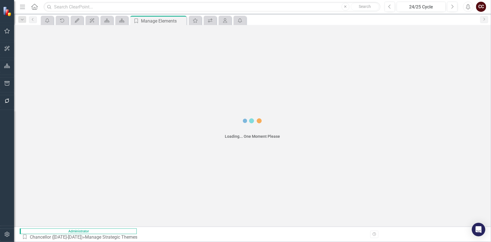
click at [37, 7] on icon at bounding box center [34, 7] width 6 height 6
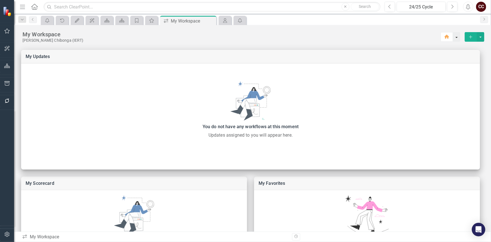
click at [456, 39] on button "button" at bounding box center [456, 37] width 7 height 10
click at [477, 37] on button "select merge strategy" at bounding box center [480, 37] width 7 height 10
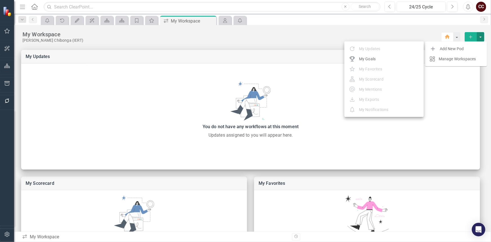
click at [372, 59] on div "My Goals" at bounding box center [389, 58] width 60 height 7
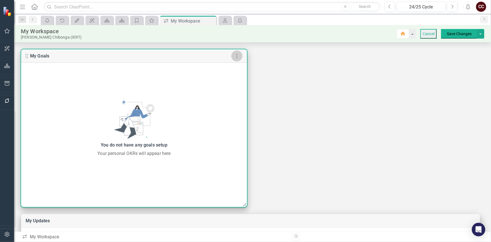
click at [239, 53] on icon "button" at bounding box center [236, 56] width 7 height 7
click at [221, 79] on li "Remove Pod" at bounding box center [212, 87] width 62 height 16
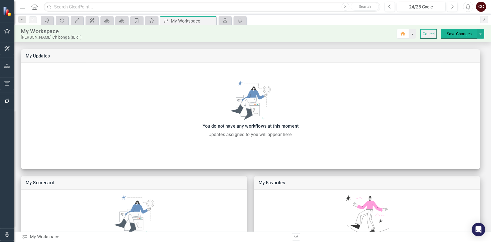
click at [420, 33] on button "Cancel" at bounding box center [428, 34] width 16 height 10
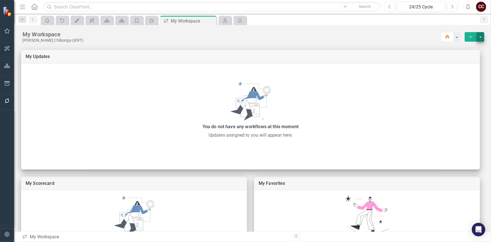
click at [477, 38] on button "select merge strategy" at bounding box center [480, 37] width 7 height 10
click at [448, 59] on div "Manage Workspaces" at bounding box center [457, 58] width 37 height 7
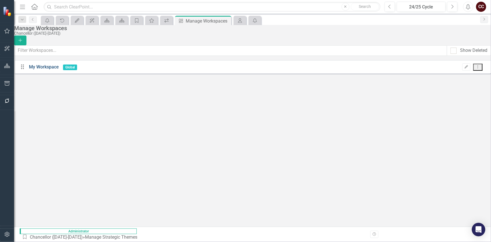
click at [42, 69] on link "My Workspace" at bounding box center [44, 66] width 30 height 5
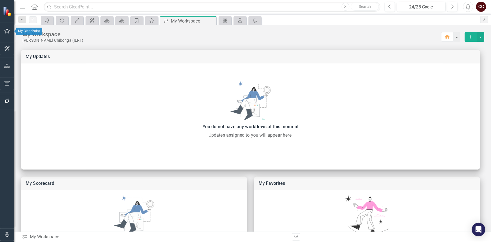
click at [6, 32] on icon "button" at bounding box center [7, 31] width 6 height 5
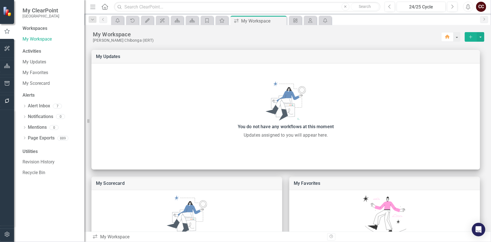
click at [35, 54] on div "Activities" at bounding box center [51, 51] width 56 height 6
click at [39, 62] on link "My Updates" at bounding box center [51, 62] width 56 height 6
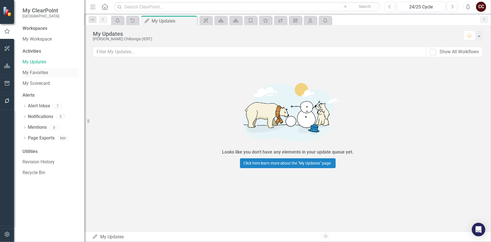
click at [41, 72] on link "My Favorites" at bounding box center [51, 72] width 56 height 6
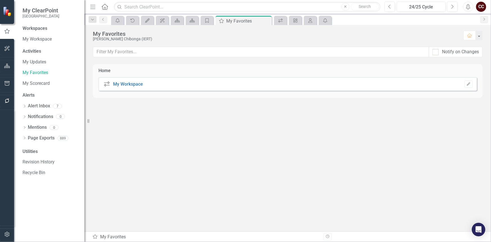
click at [199, 87] on div "icon.workspace My Workspace Edit" at bounding box center [287, 84] width 378 height 14
click at [116, 84] on link "My Workspace" at bounding box center [128, 83] width 30 height 5
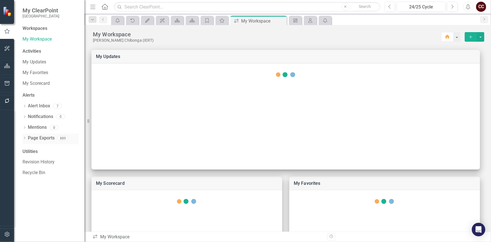
click at [41, 138] on link "Page Exports" at bounding box center [41, 138] width 27 height 6
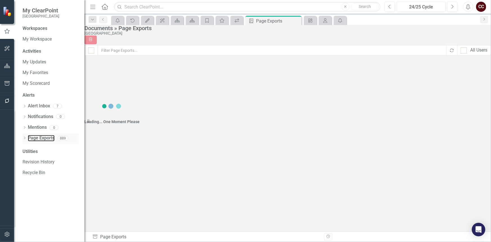
checkbox input "false"
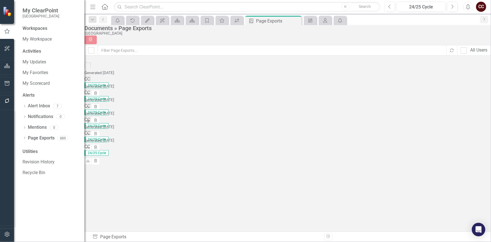
click at [127, 105] on link "Summary Dashboard by District Offices Planning" at bounding box center [141, 107] width 98 height 5
click at [6, 233] on icon "button" at bounding box center [7, 234] width 6 height 5
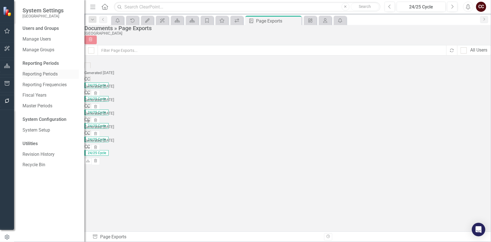
click at [47, 71] on link "Reporting Periods" at bounding box center [51, 74] width 56 height 6
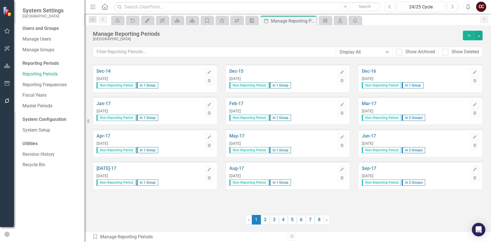
click at [48, 84] on link "Reporting Frequencies" at bounding box center [51, 85] width 56 height 6
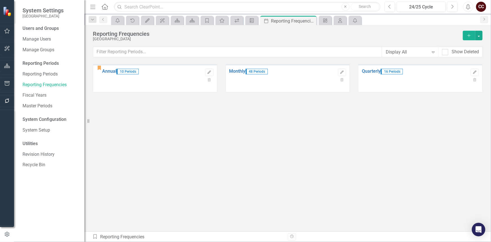
click at [483, 6] on div "CC" at bounding box center [481, 7] width 10 height 10
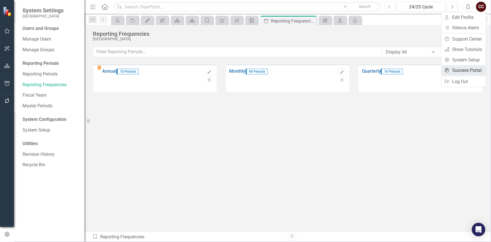
click at [464, 68] on link "icon.portal Success Portal" at bounding box center [463, 70] width 44 height 10
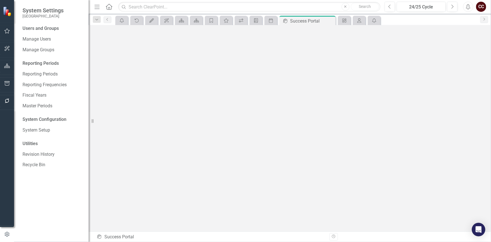
drag, startPoint x: 90, startPoint y: 119, endPoint x: 89, endPoint y: 123, distance: 4.7
click at [89, 123] on div "Resize" at bounding box center [91, 121] width 5 height 242
click at [329, 19] on icon "Close" at bounding box center [330, 21] width 6 height 5
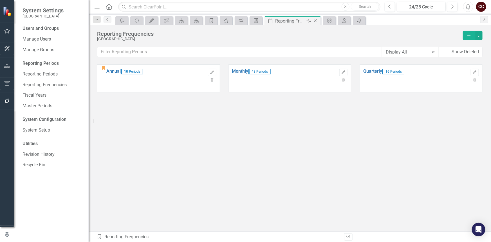
click at [316, 21] on icon "Close" at bounding box center [316, 21] width 6 height 5
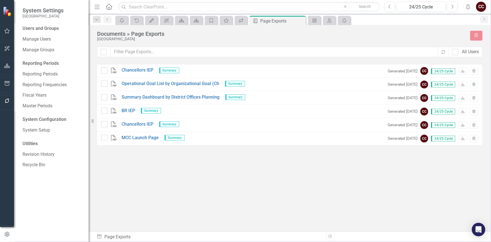
click at [480, 6] on div "CC" at bounding box center [481, 7] width 10 height 10
click at [456, 50] on link "icon.tutorial Show Tutorials" at bounding box center [463, 49] width 44 height 10
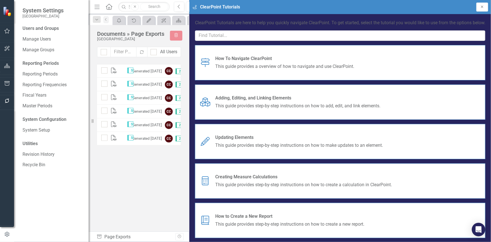
click at [483, 7] on icon "button" at bounding box center [482, 7] width 2 height 2
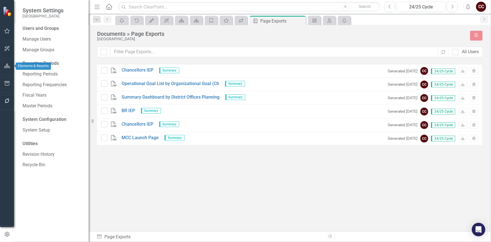
click at [8, 68] on icon "button" at bounding box center [7, 66] width 6 height 5
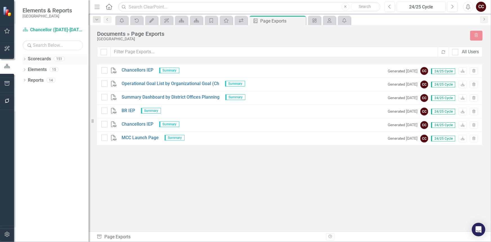
click at [27, 57] on div "Dropdown Scorecards 151" at bounding box center [56, 59] width 66 height 11
click at [40, 59] on link "Scorecards" at bounding box center [39, 59] width 23 height 6
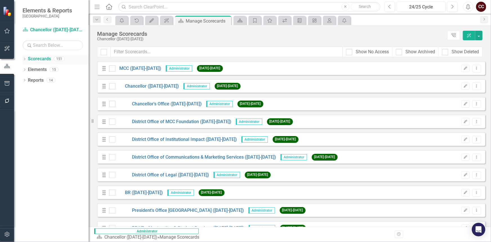
click at [24, 58] on icon at bounding box center [24, 59] width 1 height 3
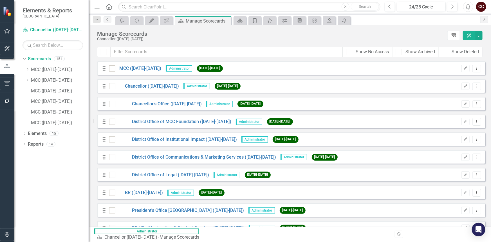
click at [456, 36] on icon "Tree Explorer" at bounding box center [453, 35] width 5 height 4
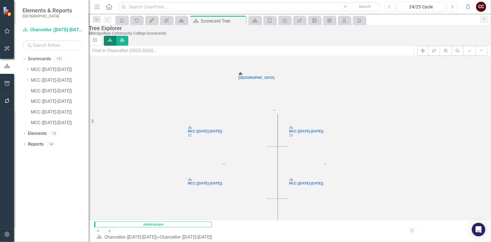
click at [116, 36] on label "Scorecard" at bounding box center [110, 41] width 12 height 10
click at [114, 38] on input "Scorecard" at bounding box center [112, 40] width 4 height 4
click at [253, 22] on icon at bounding box center [254, 21] width 5 height 4
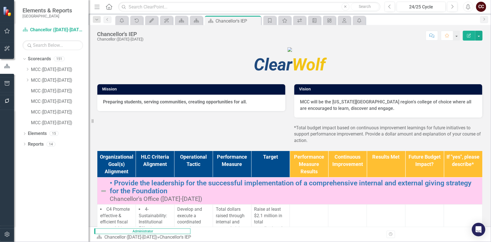
scroll to position [204, 0]
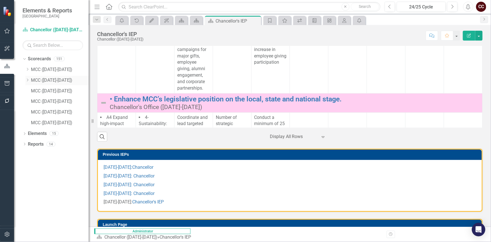
click at [56, 81] on link "MCC ([DATE]-[DATE])" at bounding box center [60, 80] width 58 height 6
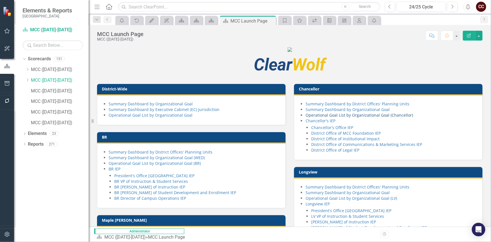
click at [357, 118] on link "Operational Goal List by Organizational Goal (Chancellor)" at bounding box center [358, 114] width 107 height 5
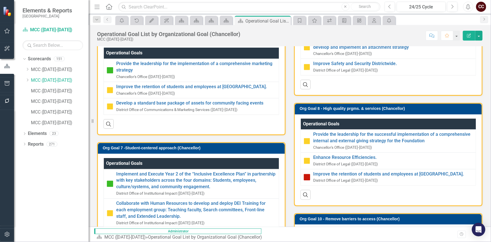
scroll to position [316, 0]
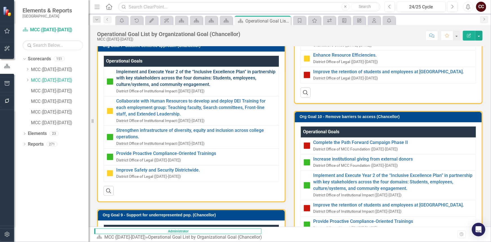
click at [163, 88] on link "Implement and Execute Year 2 of the “Inclusive Excellence Plan” in partnership …" at bounding box center [196, 78] width 160 height 19
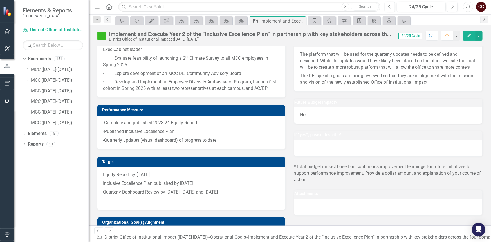
scroll to position [307, 0]
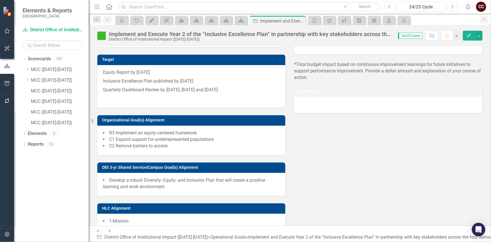
click at [331, 113] on div at bounding box center [388, 104] width 188 height 16
click at [332, 113] on div at bounding box center [388, 104] width 188 height 16
click at [395, 96] on td "Attachments" at bounding box center [388, 92] width 188 height 8
click at [396, 113] on div at bounding box center [388, 104] width 188 height 16
click at [397, 113] on div at bounding box center [388, 104] width 188 height 16
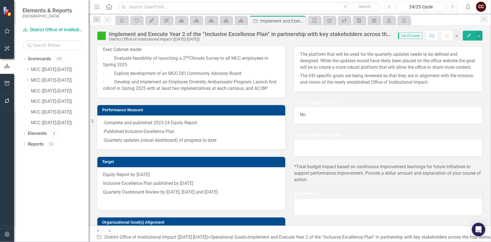
scroll to position [102, 0]
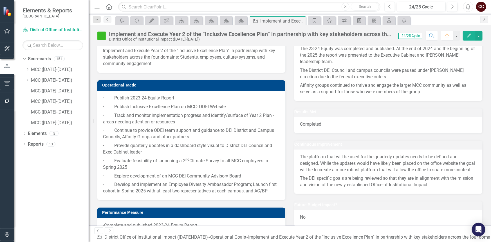
click at [253, 40] on h3 "Operational Goal" at bounding box center [192, 38] width 180 height 4
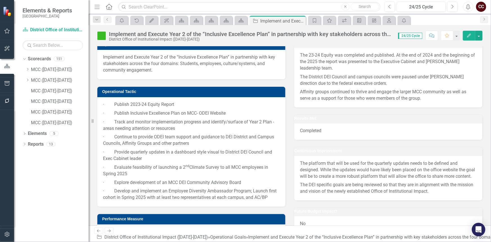
scroll to position [0, 0]
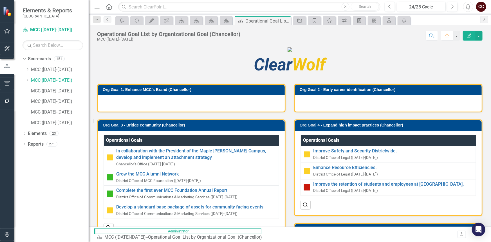
scroll to position [102, 0]
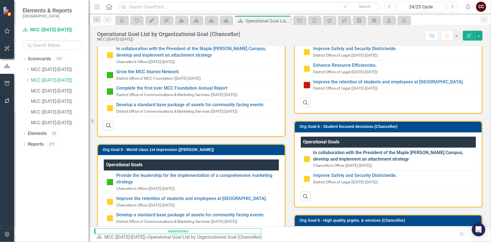
click at [334, 162] on link "In collaboration with the President of the Maple Woods Campus, develop and impl…" at bounding box center [393, 155] width 160 height 13
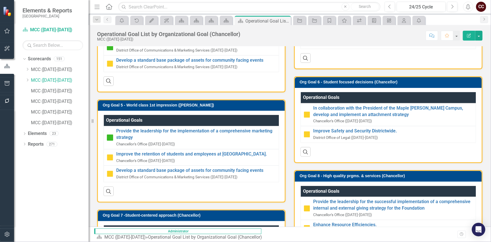
scroll to position [102, 0]
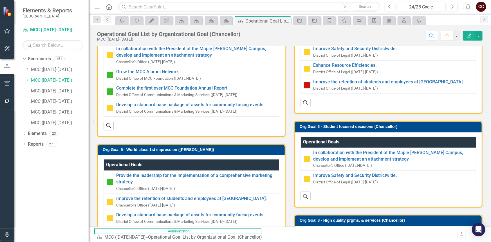
click at [433, 35] on icon "Comment" at bounding box center [431, 35] width 5 height 4
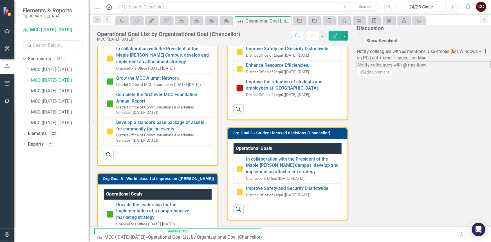
click at [461, 68] on textarea at bounding box center [424, 64] width 134 height 7
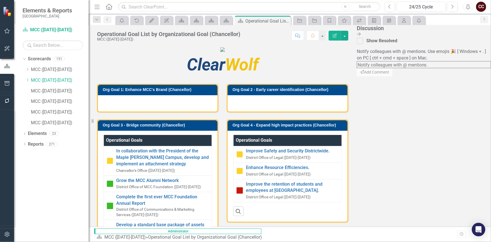
click at [361, 32] on icon "Close Discussion Bar" at bounding box center [359, 34] width 4 height 5
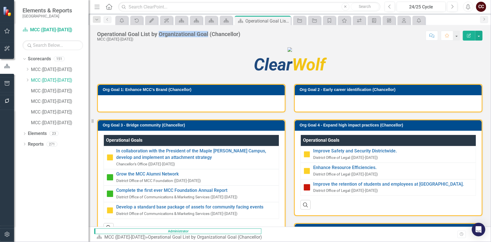
drag, startPoint x: 159, startPoint y: 32, endPoint x: 208, endPoint y: 33, distance: 48.1
click at [208, 33] on div "Operational Goal List by Organizational Goal (Chancellor)" at bounding box center [168, 34] width 143 height 6
drag, startPoint x: 208, startPoint y: 33, endPoint x: 160, endPoint y: 32, distance: 47.8
click at [160, 32] on div "Operational Goal List by Organizational Goal (Chancellor)" at bounding box center [168, 34] width 143 height 6
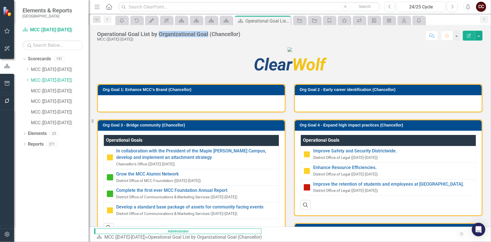
click at [163, 53] on figure at bounding box center [289, 49] width 385 height 6
click at [219, 28] on div "Operational Goal List by Organizational Goal (Chancellor) MCC (2024-2025) Score…" at bounding box center [290, 33] width 402 height 17
click at [6, 30] on icon "button" at bounding box center [7, 31] width 6 height 5
